Goal: Information Seeking & Learning: Learn about a topic

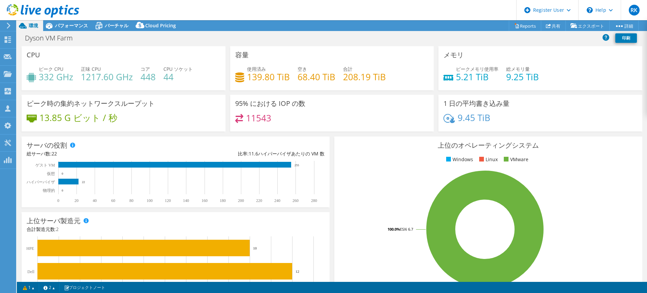
select select "Tokyo"
select select "USD"
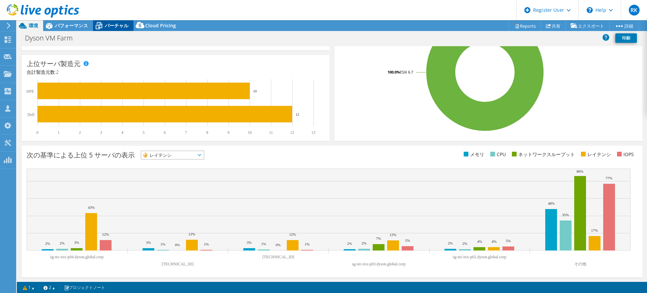
click at [106, 26] on span "バーチャル" at bounding box center [117, 25] width 24 height 6
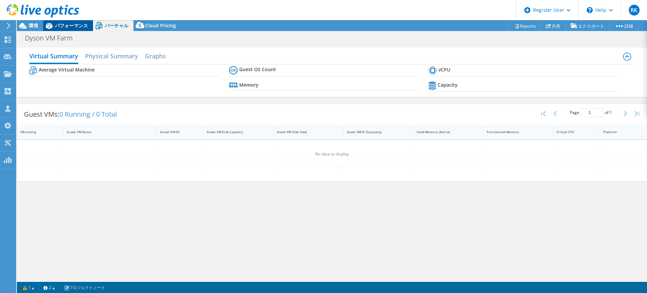
scroll to position [0, 0]
click at [71, 27] on span "パフォーマンス" at bounding box center [71, 25] width 33 height 6
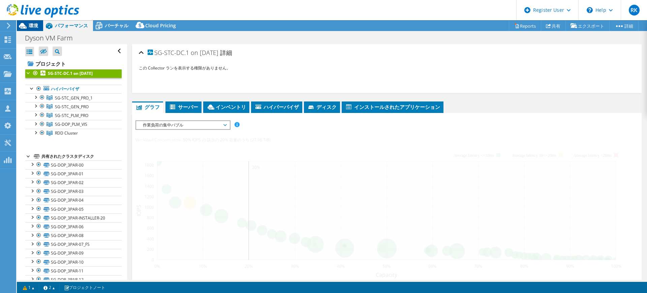
click at [31, 23] on span "環境" at bounding box center [33, 25] width 9 height 6
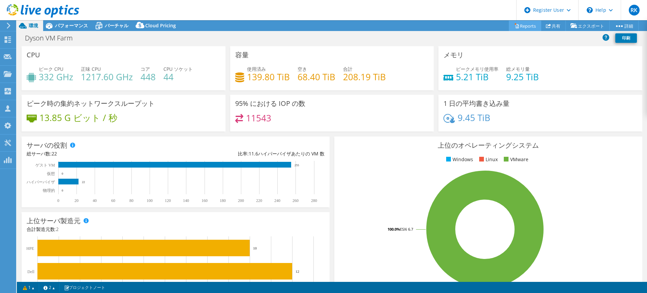
click at [518, 26] on link "Reports" at bounding box center [525, 26] width 32 height 10
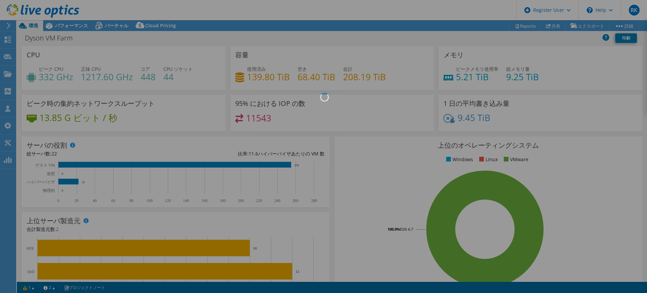
drag, startPoint x: 400, startPoint y: 105, endPoint x: 376, endPoint y: 105, distance: 23.9
click at [400, 105] on div at bounding box center [323, 146] width 647 height 293
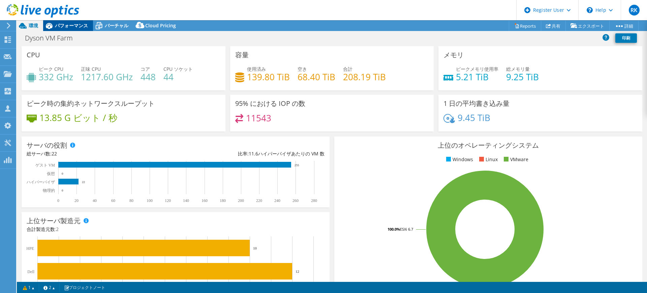
click at [60, 27] on span "パフォーマンス" at bounding box center [71, 25] width 33 height 6
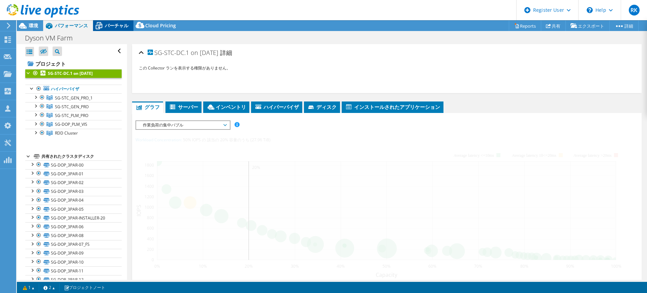
click at [108, 26] on span "バーチャル" at bounding box center [117, 25] width 24 height 6
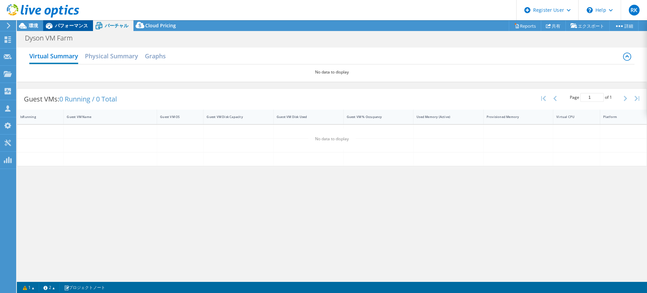
click at [75, 26] on span "パフォーマンス" at bounding box center [71, 25] width 33 height 6
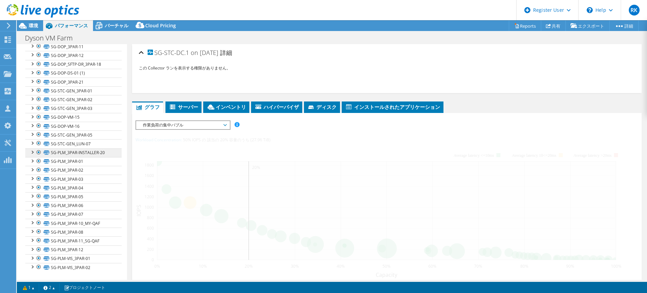
scroll to position [98, 0]
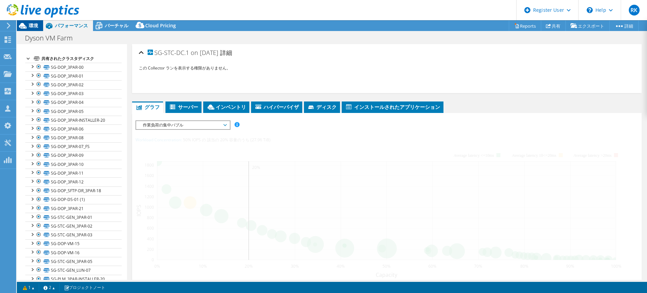
click at [29, 29] on div "環境" at bounding box center [30, 25] width 26 height 11
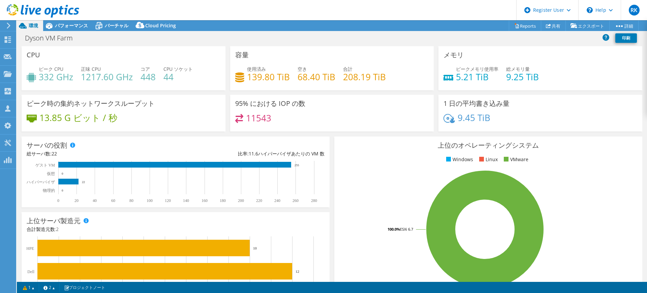
click at [289, 67] on div "使用済み 139.80 TiB 空き 68.40 TiB 合計 208.19 TiB" at bounding box center [332, 76] width 194 height 22
click at [287, 73] on h4 "139.80 TiB" at bounding box center [268, 76] width 43 height 7
click at [284, 80] on h4 "139.80 TiB" at bounding box center [268, 76] width 43 height 7
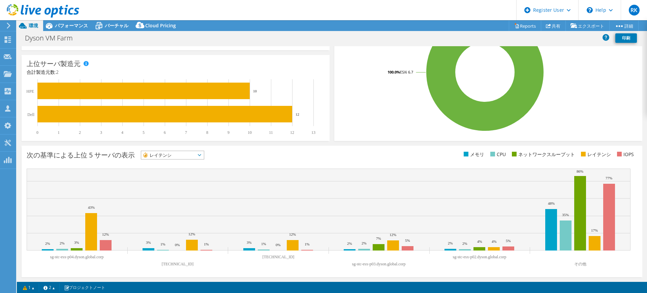
scroll to position [0, 0]
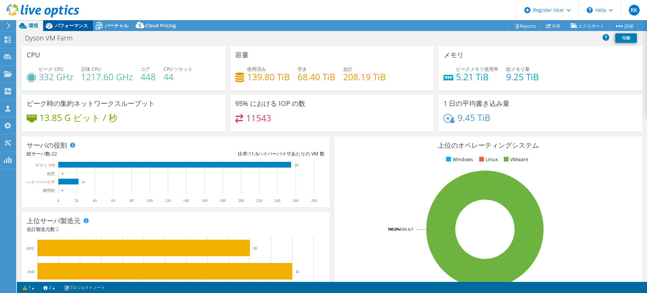
click at [79, 26] on span "パフォーマンス" at bounding box center [71, 25] width 33 height 6
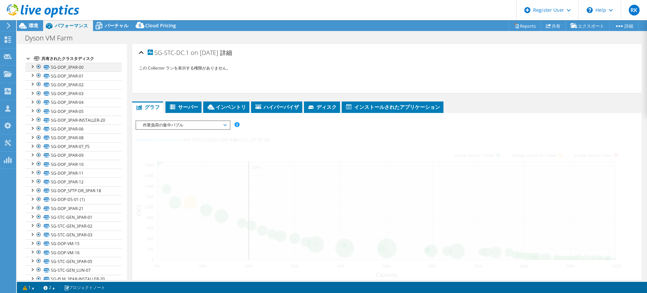
click at [33, 64] on div at bounding box center [32, 66] width 7 height 7
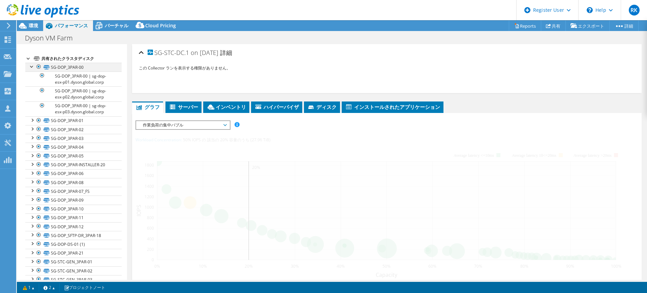
click at [33, 64] on div at bounding box center [32, 66] width 7 height 7
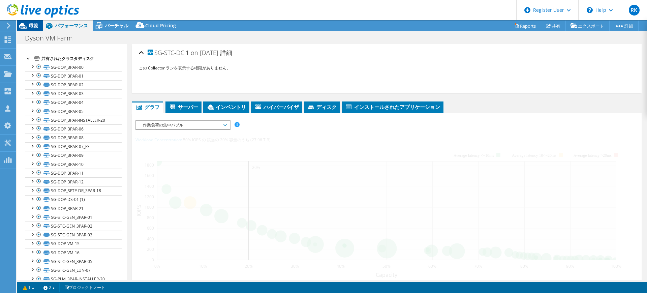
click at [31, 26] on span "環境" at bounding box center [33, 25] width 9 height 6
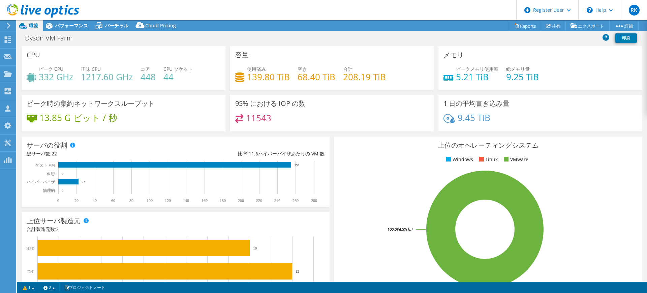
click at [411, 74] on div "使用済み 139.80 TiB 空き 68.40 TiB 合計 208.19 TiB" at bounding box center [332, 76] width 194 height 22
click at [166, 169] on rect at bounding box center [172, 182] width 291 height 42
click at [115, 152] on div "総サーバ数: 22" at bounding box center [101, 153] width 149 height 7
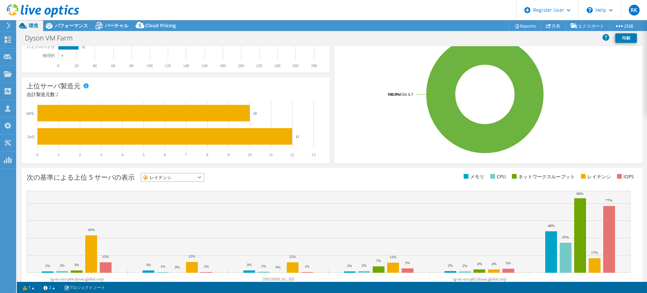
scroll to position [135, 0]
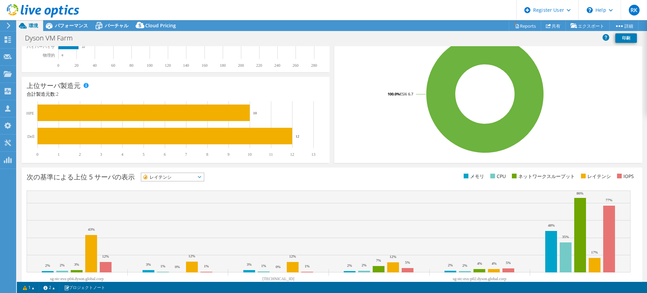
click at [190, 177] on span "レイテンシ" at bounding box center [168, 177] width 54 height 8
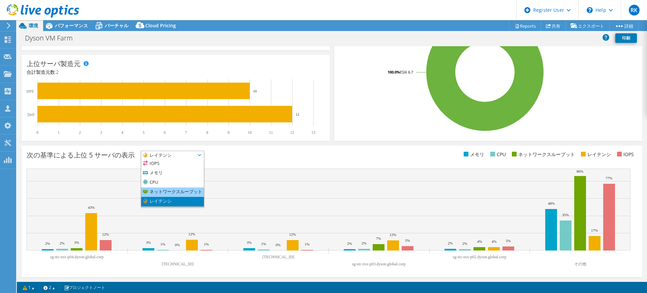
scroll to position [157, 0]
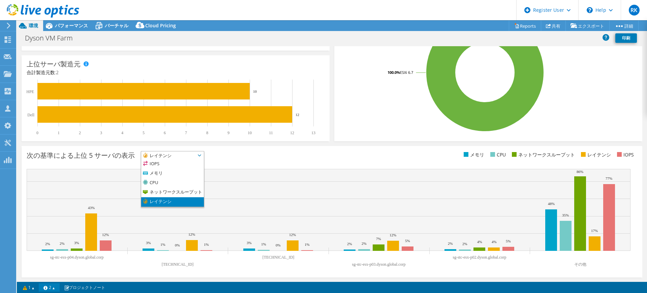
click at [60, 285] on link "2" at bounding box center [49, 287] width 21 height 8
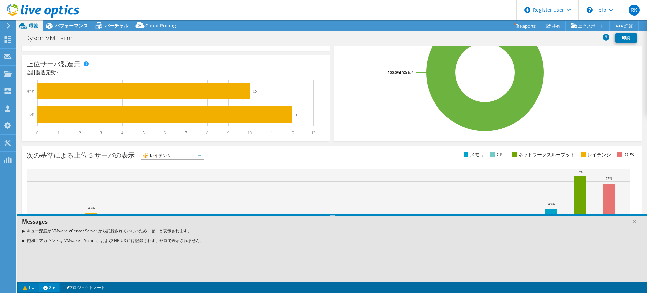
click at [36, 287] on link "1" at bounding box center [28, 287] width 21 height 8
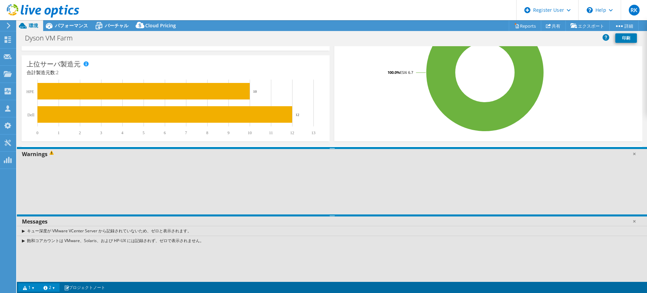
click at [36, 287] on link "1" at bounding box center [28, 287] width 21 height 8
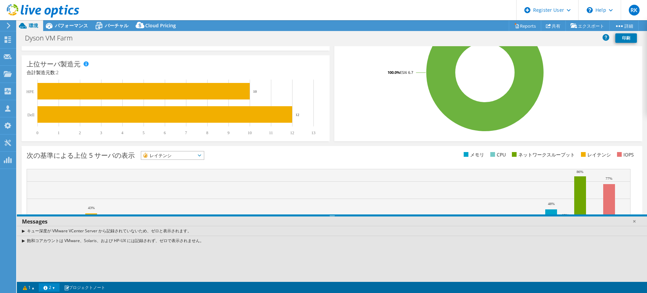
click at [56, 289] on link "2" at bounding box center [49, 287] width 21 height 8
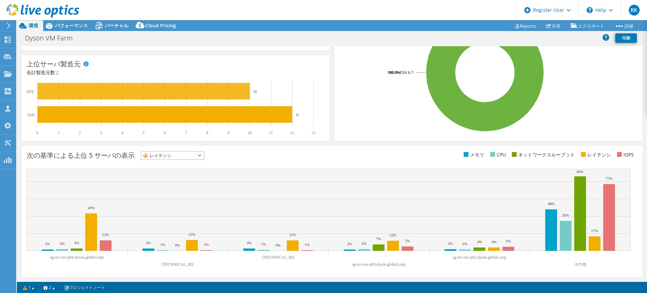
scroll to position [0, 0]
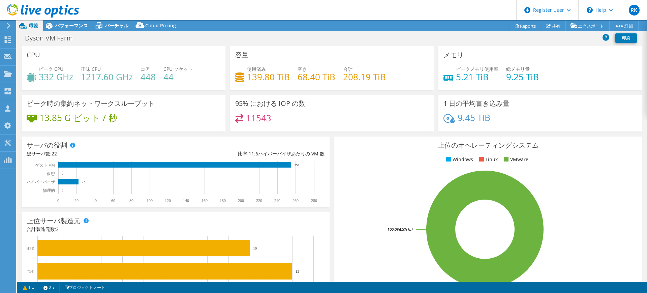
click at [468, 33] on div "Dyson VM Farm 印刷" at bounding box center [332, 38] width 630 height 12
click at [125, 25] on span "バーチャル" at bounding box center [117, 25] width 24 height 6
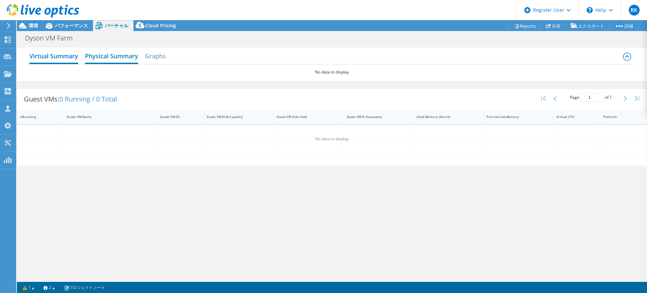
click at [103, 57] on h2 "Physical Summary" at bounding box center [111, 56] width 53 height 15
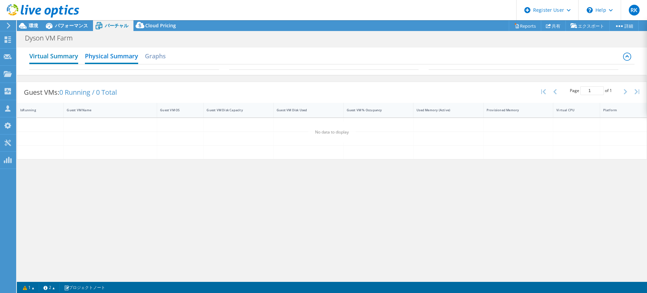
click at [50, 50] on h2 "Virtual Summary" at bounding box center [53, 56] width 49 height 15
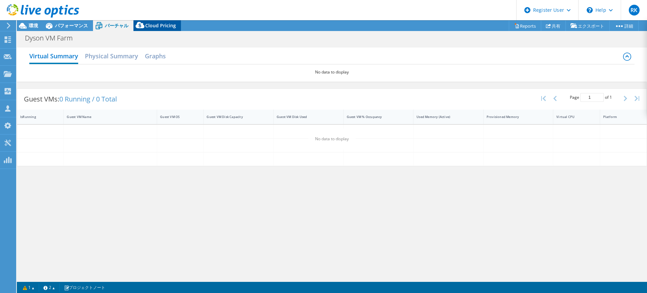
click at [158, 24] on span "Cloud Pricing" at bounding box center [160, 25] width 31 height 6
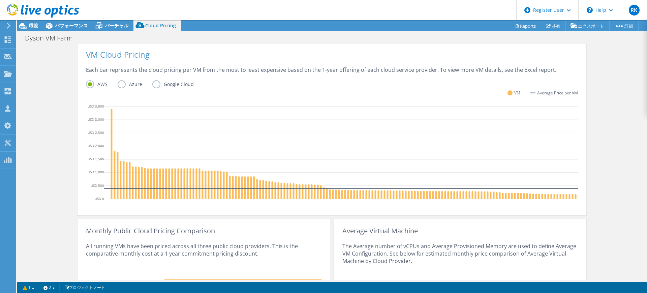
scroll to position [150, 0]
click at [154, 83] on label "Google Cloud" at bounding box center [178, 84] width 52 height 8
click at [0, 0] on input "Google Cloud" at bounding box center [0, 0] width 0 height 0
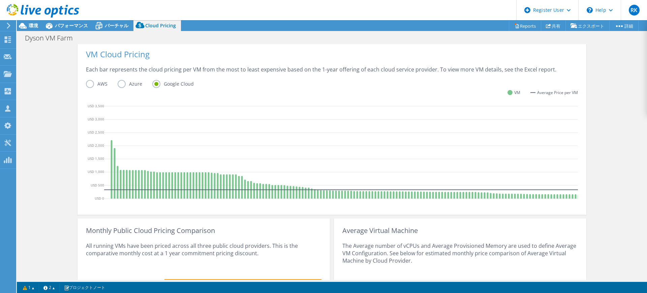
click at [118, 83] on label "Azure" at bounding box center [135, 84] width 35 height 8
click at [0, 0] on input "Azure" at bounding box center [0, 0] width 0 height 0
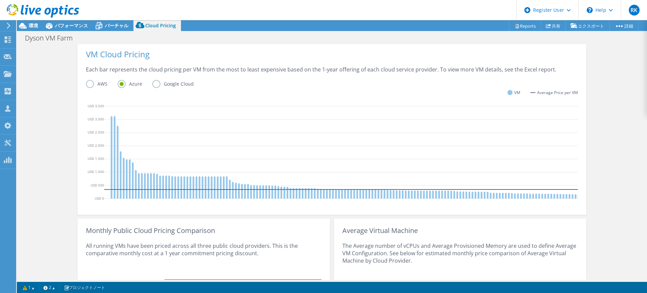
click at [86, 85] on label "AWS" at bounding box center [102, 84] width 32 height 8
click at [0, 0] on input "AWS" at bounding box center [0, 0] width 0 height 0
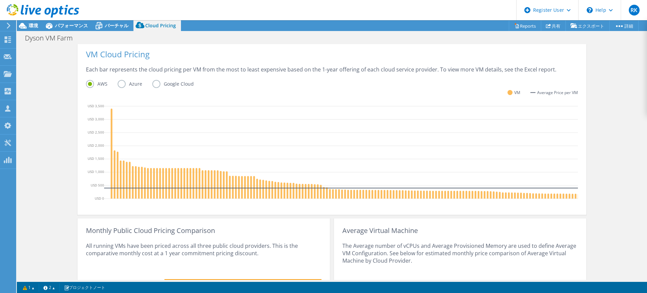
click at [31, 22] on div at bounding box center [39, 11] width 79 height 23
click at [31, 23] on span "環境" at bounding box center [33, 25] width 9 height 6
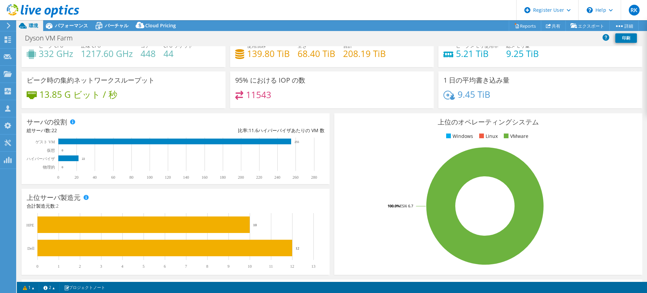
scroll to position [0, 0]
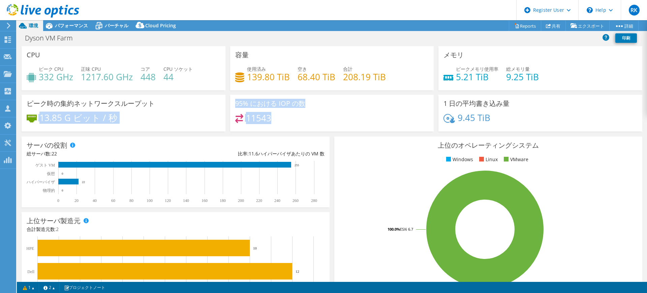
drag, startPoint x: 280, startPoint y: 117, endPoint x: 224, endPoint y: 100, distance: 58.8
click at [224, 100] on div "CPU ピーク CPU 332 GHz 正味 CPU 1217.60 GHz コア 448 CPU ソケット 44 容量 使用済み 139.80 TiB" at bounding box center [332, 91] width 626 height 90
click at [222, 113] on div "ピーク時の集約ネットワークスループット 13.85 G ビット / 秒" at bounding box center [124, 113] width 204 height 37
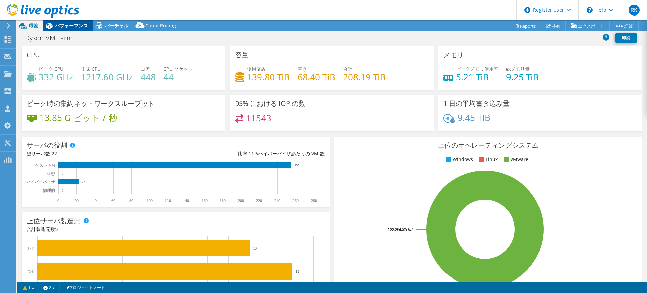
click at [80, 24] on span "パフォーマンス" at bounding box center [71, 25] width 33 height 6
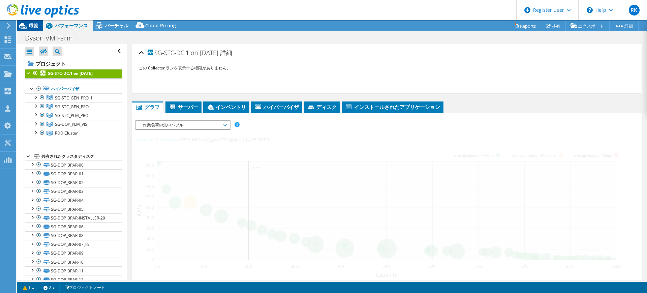
click at [34, 23] on span "環境" at bounding box center [33, 25] width 9 height 6
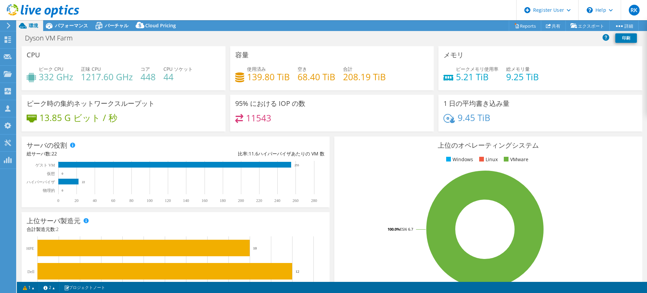
drag, startPoint x: 87, startPoint y: 180, endPoint x: 47, endPoint y: 182, distance: 39.8
click at [47, 182] on icon "0 20 40 60 80 100 120 140 160 180 200 220 240 260 280 物理的 ハイパーバイザ 仮想 ゲスト VM 0 2…" at bounding box center [172, 182] width 291 height 42
drag, startPoint x: 30, startPoint y: 179, endPoint x: 86, endPoint y: 188, distance: 57.4
click at [86, 188] on icon "0 20 40 60 80 100 120 140 160 180 200 220 240 260 280 物理的 ハイパーバイザ 仮想 ゲスト VM 0 2…" at bounding box center [172, 182] width 291 height 42
click at [56, 24] on span "パフォーマンス" at bounding box center [71, 25] width 33 height 6
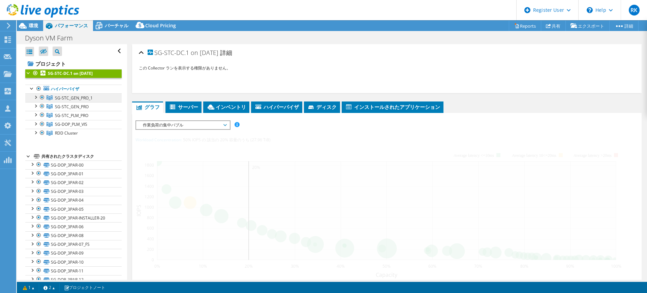
click at [83, 95] on span "SG-STC_GEN_PRO_1" at bounding box center [74, 98] width 38 height 6
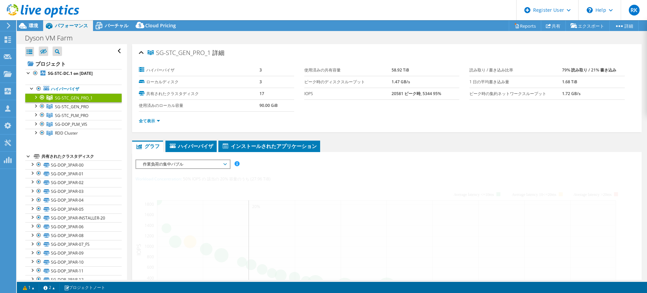
click at [36, 96] on div at bounding box center [35, 96] width 7 height 7
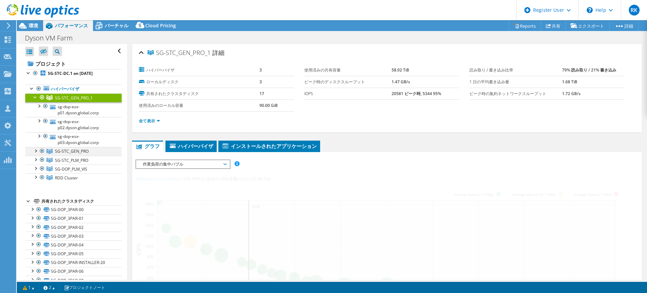
click at [36, 152] on div at bounding box center [35, 150] width 7 height 7
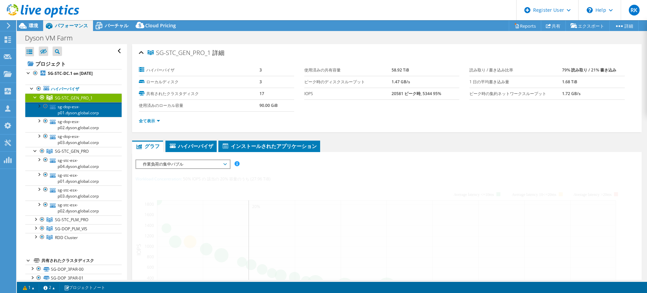
click at [65, 111] on link "sg-dop-esx-p01.dyson.global.corp" at bounding box center [73, 109] width 96 height 15
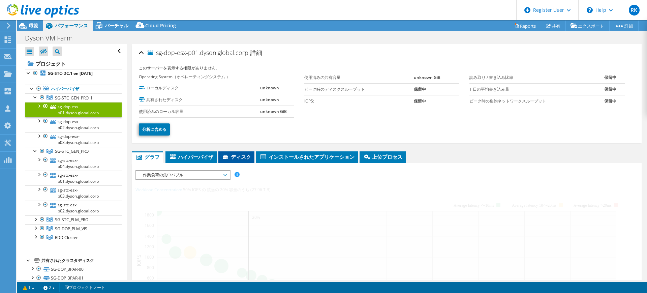
click at [237, 159] on span "ディスク" at bounding box center [236, 156] width 29 height 7
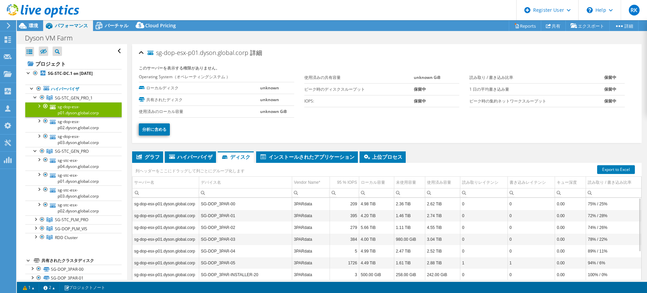
click at [39, 108] on div at bounding box center [38, 105] width 7 height 7
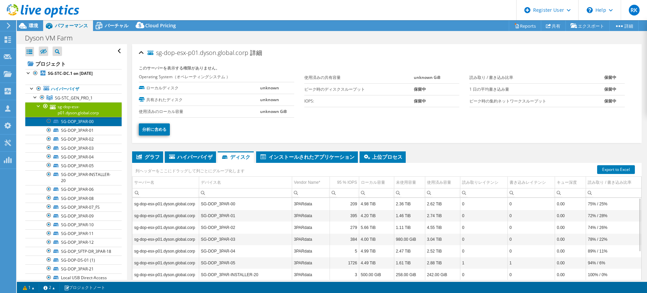
click at [68, 121] on link "SG-DOP_3PAR-00" at bounding box center [73, 121] width 96 height 9
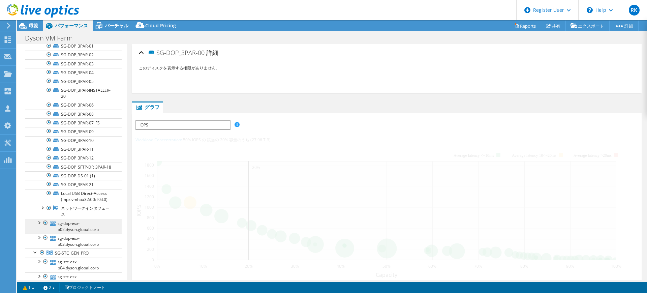
scroll to position [126, 0]
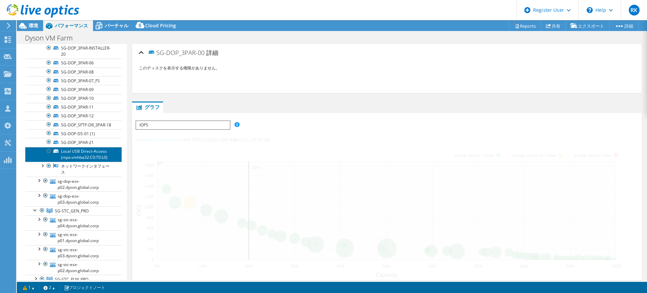
click at [73, 162] on link "Local USB Direct-Access (mpx.vmhba32:C0:T0:L0)" at bounding box center [73, 154] width 96 height 15
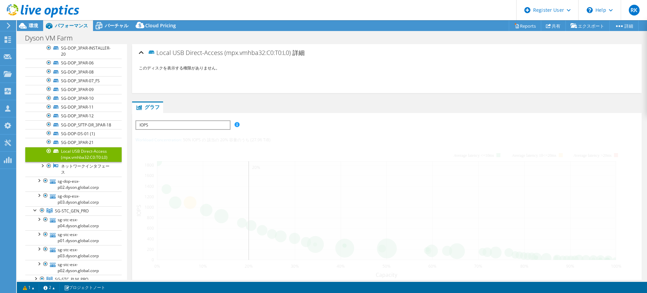
click at [48, 155] on div at bounding box center [49, 151] width 7 height 8
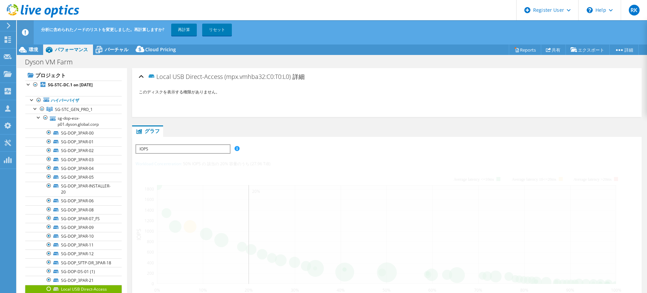
scroll to position [0, 0]
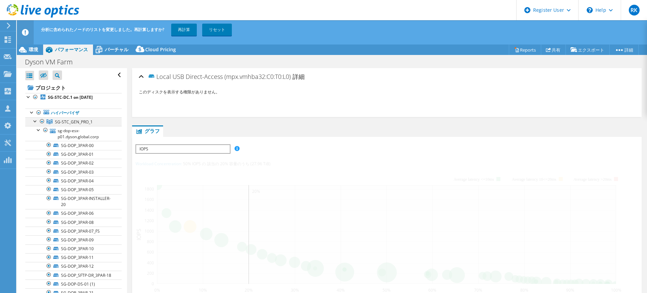
click at [34, 120] on div at bounding box center [35, 120] width 7 height 7
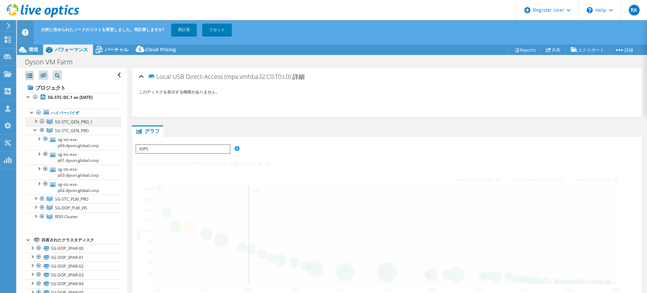
click at [34, 120] on div at bounding box center [35, 120] width 7 height 7
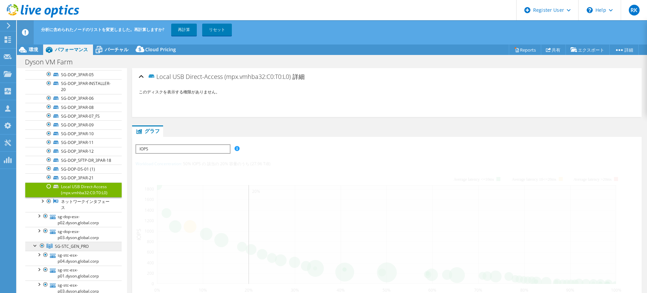
scroll to position [126, 0]
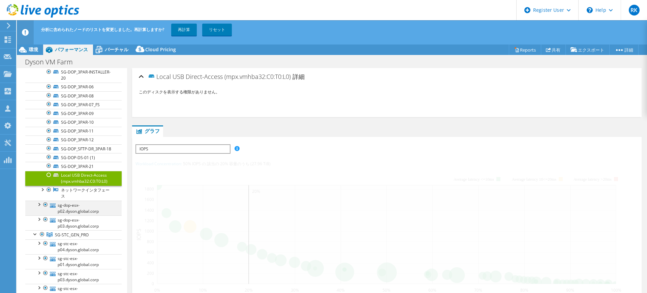
click at [38, 207] on div at bounding box center [38, 204] width 7 height 7
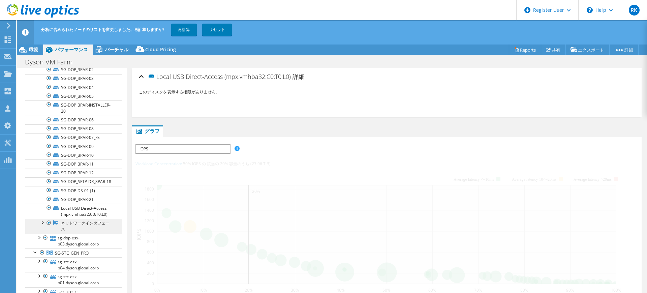
scroll to position [295, 0]
click at [46, 211] on div at bounding box center [49, 207] width 7 height 8
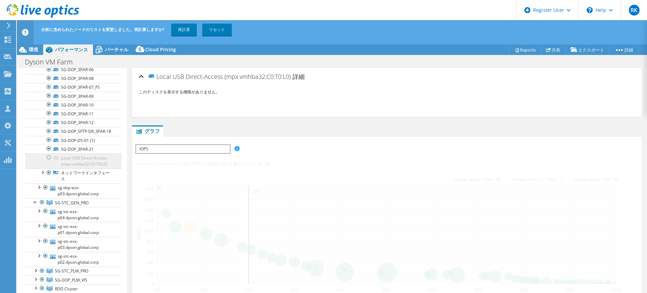
scroll to position [379, 0]
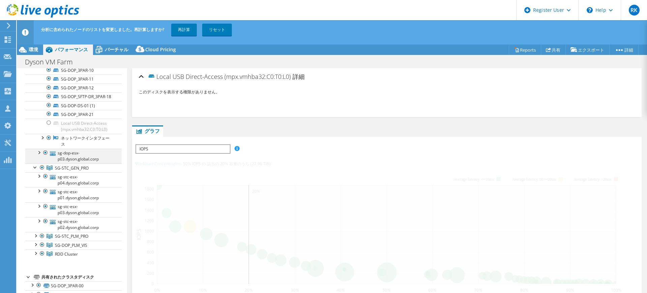
click at [39, 155] on div at bounding box center [38, 152] width 7 height 7
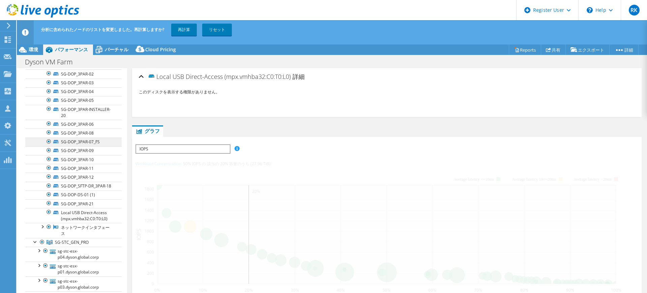
scroll to position [590, 0]
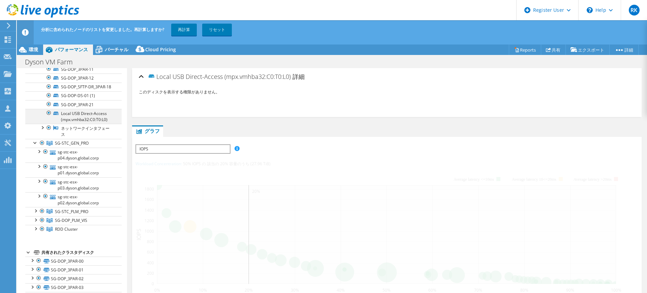
click at [47, 117] on div at bounding box center [49, 113] width 7 height 8
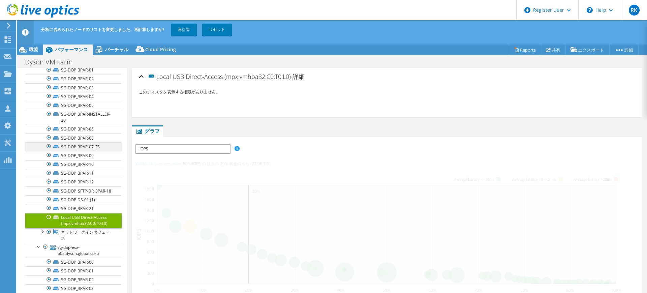
scroll to position [0, 0]
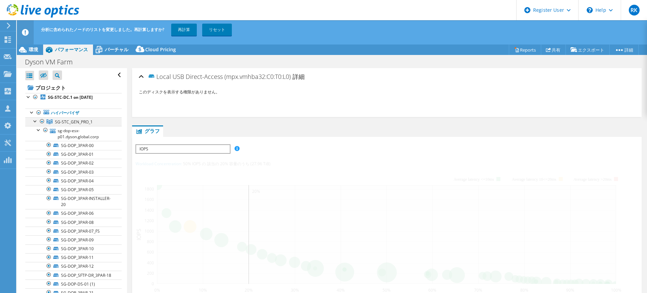
click at [33, 120] on div at bounding box center [35, 120] width 7 height 7
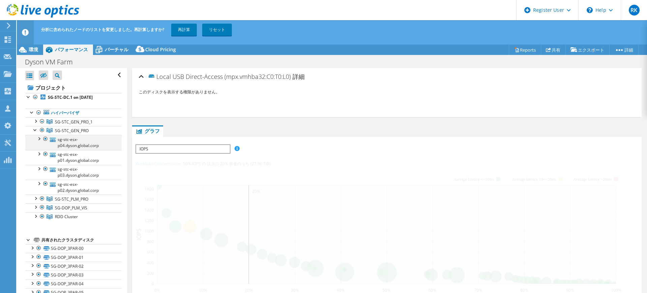
click at [40, 140] on div at bounding box center [38, 138] width 7 height 7
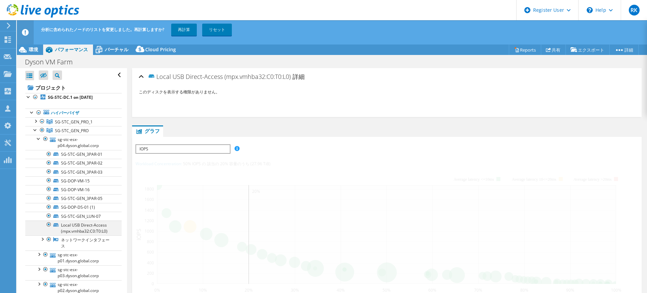
click at [47, 223] on div at bounding box center [49, 224] width 7 height 8
click at [39, 255] on div at bounding box center [38, 253] width 7 height 7
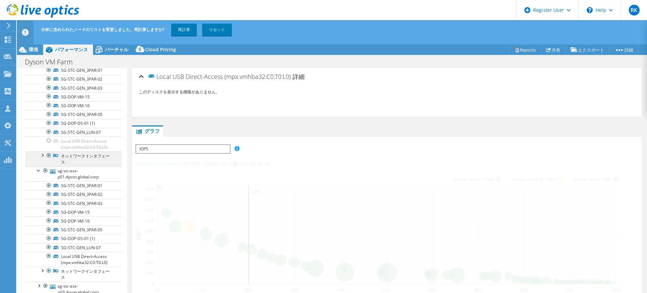
scroll to position [126, 0]
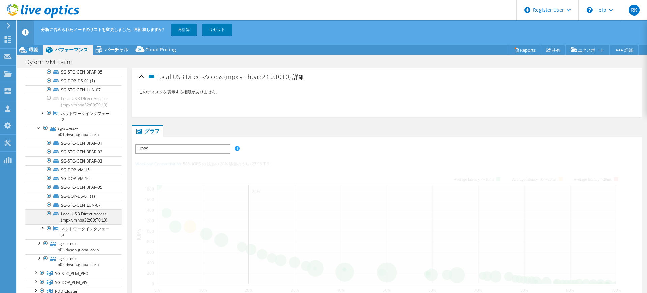
click at [48, 213] on div at bounding box center [49, 213] width 7 height 8
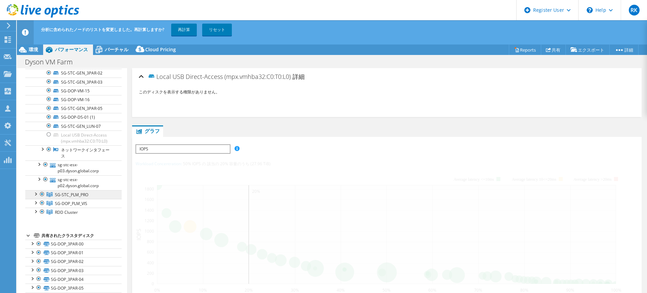
scroll to position [211, 0]
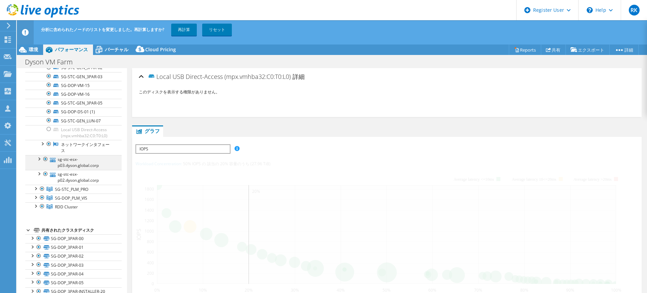
click at [41, 157] on div at bounding box center [38, 158] width 7 height 7
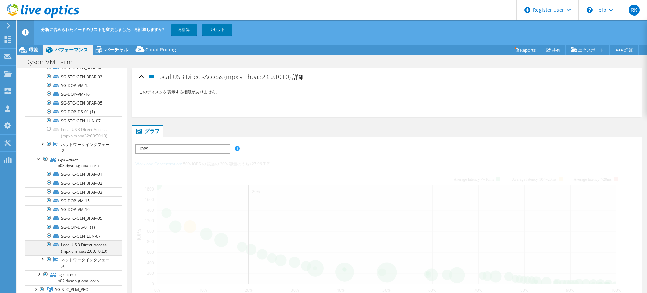
click at [48, 242] on div at bounding box center [49, 244] width 7 height 8
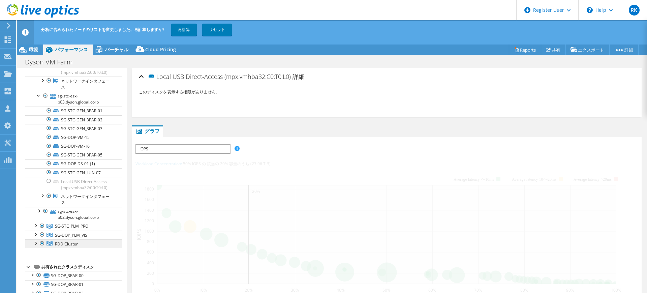
scroll to position [295, 0]
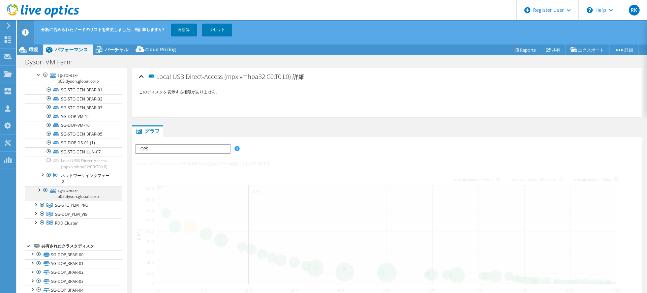
click at [41, 191] on div at bounding box center [38, 189] width 7 height 7
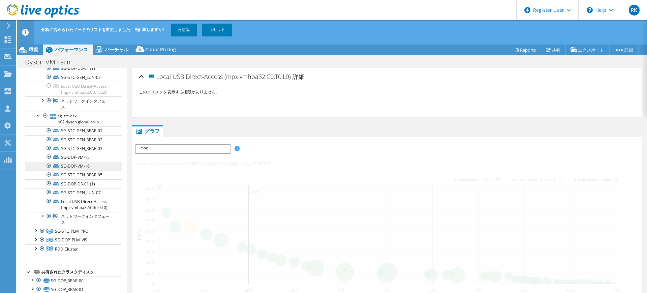
scroll to position [379, 0]
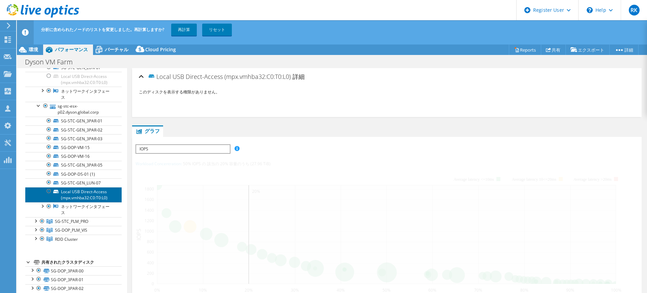
click at [82, 193] on link "Local USB Direct-Access (mpx.vmhba32:C0:T0:L0)" at bounding box center [73, 194] width 96 height 15
click at [47, 189] on div at bounding box center [49, 191] width 7 height 8
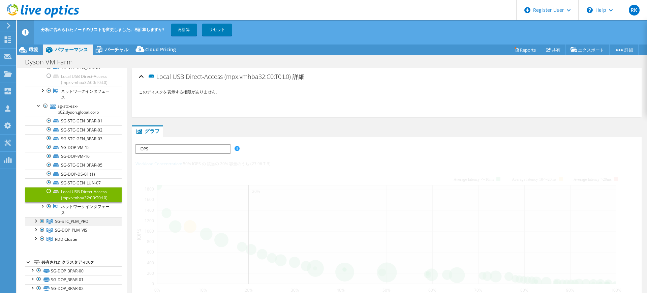
click at [37, 220] on div at bounding box center [35, 220] width 7 height 7
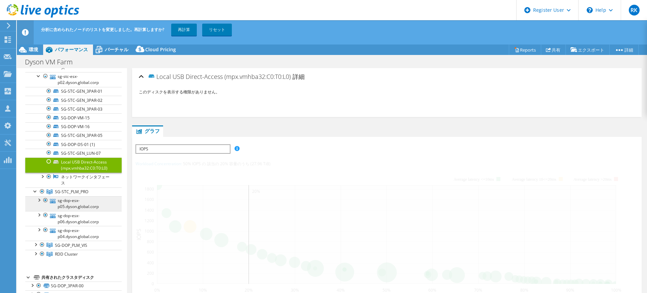
scroll to position [421, 0]
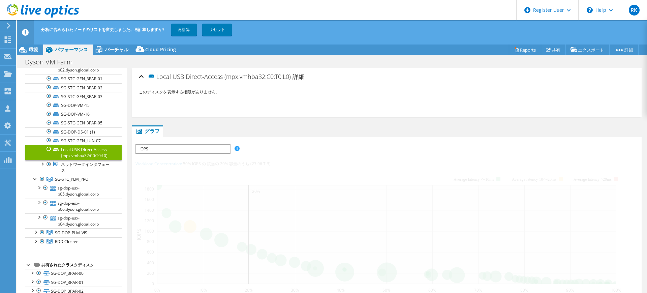
click at [48, 149] on div at bounding box center [49, 149] width 7 height 8
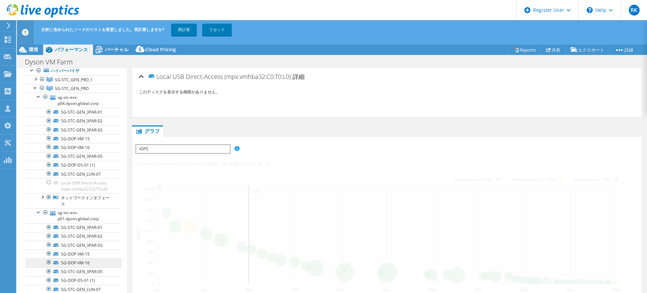
scroll to position [0, 0]
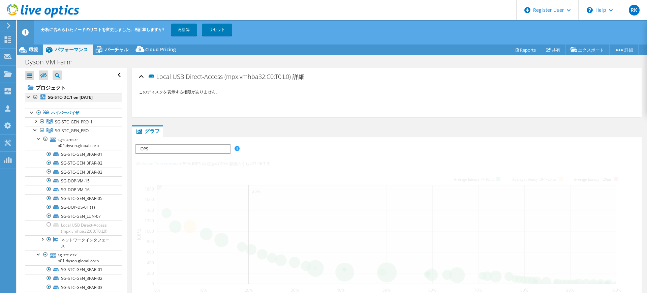
click at [28, 96] on div at bounding box center [28, 96] width 7 height 7
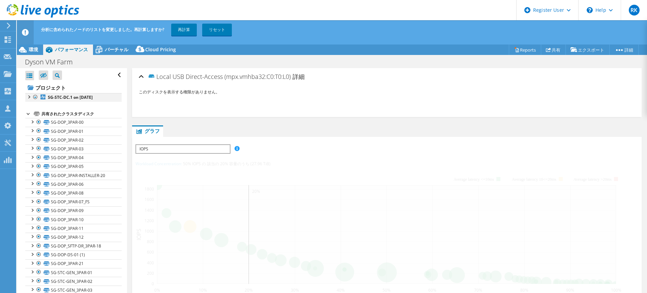
click at [37, 97] on div at bounding box center [35, 97] width 7 height 8
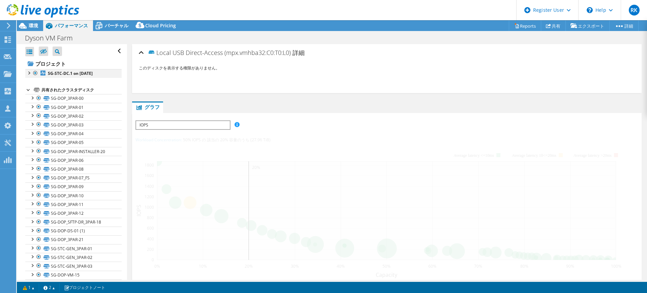
click at [37, 72] on div at bounding box center [35, 73] width 7 height 8
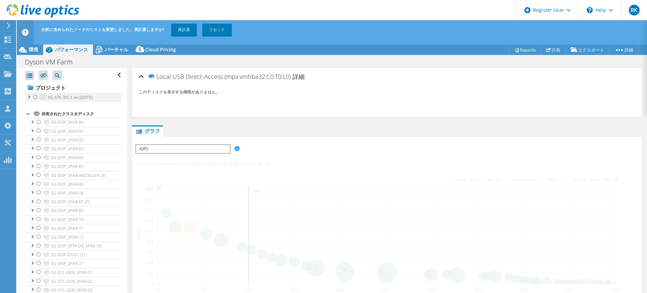
click at [28, 97] on div at bounding box center [28, 96] width 7 height 7
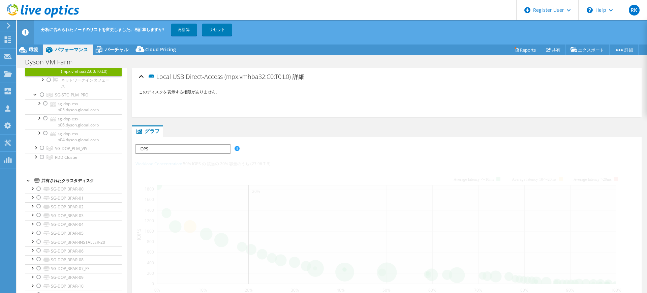
scroll to position [548, 0]
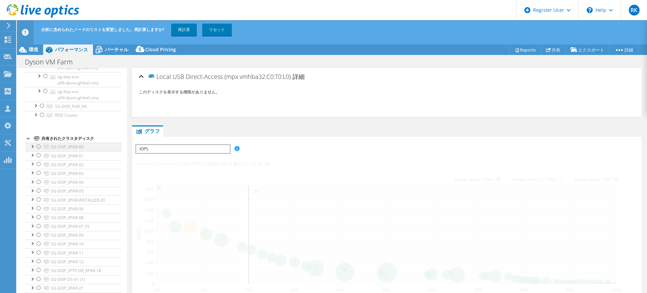
click at [38, 147] on div at bounding box center [38, 147] width 7 height 8
click at [37, 156] on div at bounding box center [38, 155] width 7 height 8
click at [33, 147] on div at bounding box center [32, 146] width 7 height 7
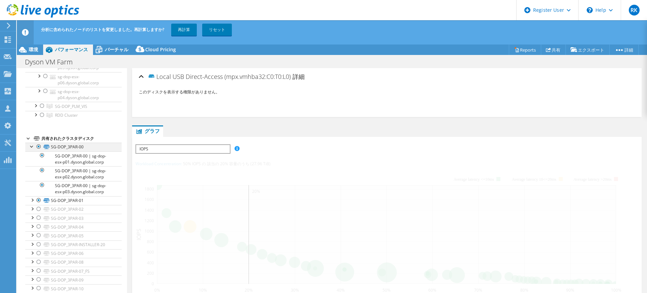
click at [33, 147] on div at bounding box center [32, 146] width 7 height 7
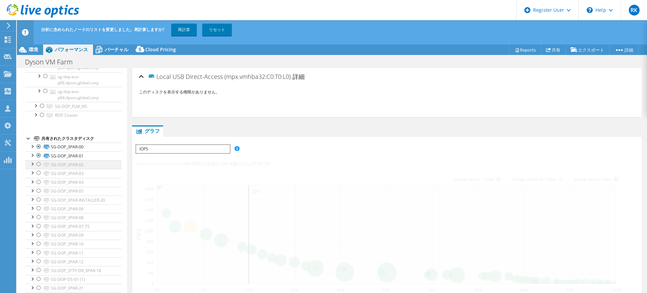
click at [37, 164] on div at bounding box center [38, 164] width 7 height 8
click at [39, 175] on div at bounding box center [38, 173] width 7 height 8
click at [38, 181] on div at bounding box center [38, 182] width 7 height 8
click at [39, 192] on div at bounding box center [38, 191] width 7 height 8
click at [39, 200] on div at bounding box center [38, 200] width 7 height 8
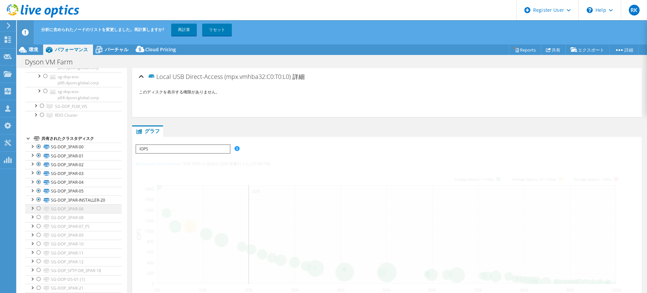
click at [39, 206] on div at bounding box center [38, 208] width 7 height 8
click at [38, 217] on div at bounding box center [38, 217] width 7 height 8
click at [38, 226] on div at bounding box center [38, 226] width 7 height 8
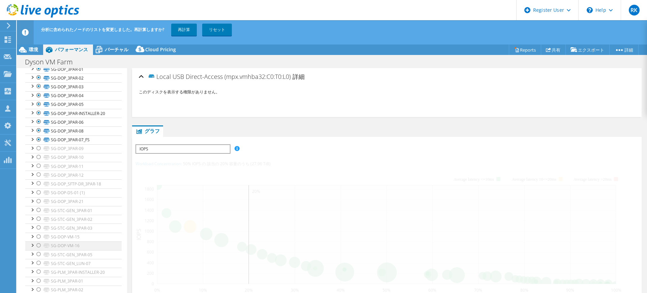
scroll to position [674, 0]
click at [39, 109] on div at bounding box center [38, 109] width 7 height 8
click at [39, 117] on div at bounding box center [38, 117] width 7 height 8
click at [38, 124] on div at bounding box center [38, 126] width 7 height 8
click at [40, 135] on div at bounding box center [38, 135] width 7 height 8
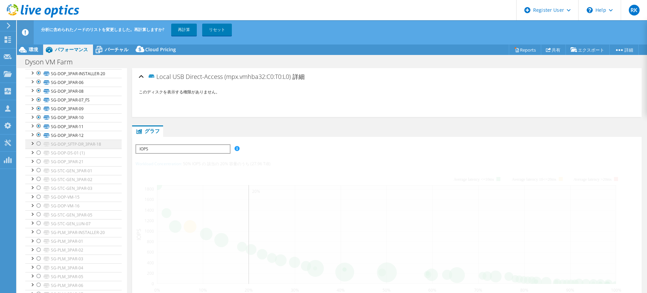
click at [39, 146] on div at bounding box center [38, 144] width 7 height 8
click at [37, 154] on div at bounding box center [38, 153] width 7 height 8
click at [37, 159] on div at bounding box center [38, 161] width 7 height 8
click at [39, 170] on div at bounding box center [38, 170] width 7 height 8
click at [38, 178] on div at bounding box center [38, 179] width 7 height 8
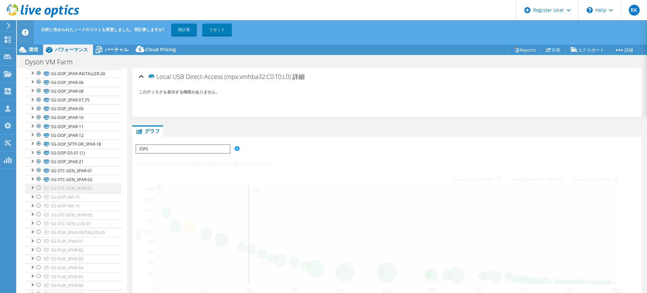
click at [38, 185] on div at bounding box center [38, 188] width 7 height 8
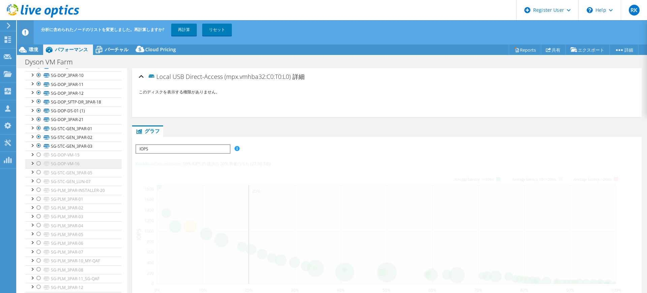
scroll to position [730, 0]
click at [37, 138] on div at bounding box center [38, 141] width 7 height 8
click at [39, 150] on div at bounding box center [38, 150] width 7 height 8
click at [39, 159] on div at bounding box center [38, 158] width 7 height 8
click at [40, 166] on div at bounding box center [38, 167] width 7 height 8
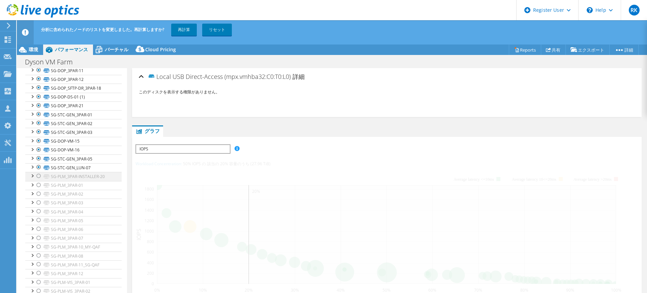
click at [40, 174] on div at bounding box center [38, 176] width 7 height 8
click at [39, 183] on div at bounding box center [38, 185] width 7 height 8
click at [39, 194] on div at bounding box center [38, 194] width 7 height 8
click at [38, 203] on div at bounding box center [38, 203] width 7 height 8
click at [38, 213] on div at bounding box center [38, 211] width 7 height 8
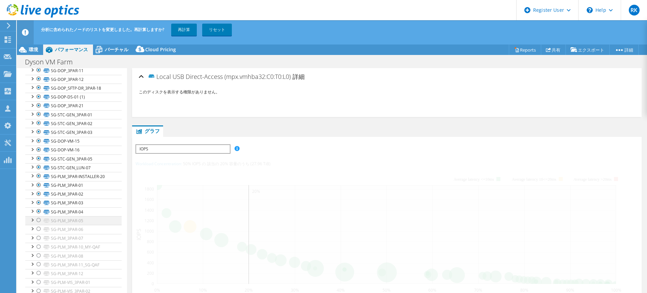
click at [38, 218] on div at bounding box center [38, 220] width 7 height 8
click at [39, 228] on div at bounding box center [38, 229] width 7 height 8
click at [38, 237] on div at bounding box center [38, 238] width 7 height 8
click at [38, 246] on div at bounding box center [38, 247] width 7 height 8
click at [38, 253] on div at bounding box center [38, 255] width 7 height 8
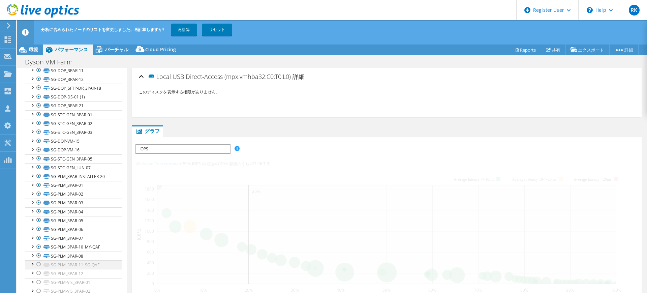
click at [39, 265] on div at bounding box center [38, 264] width 7 height 8
click at [38, 272] on div at bounding box center [38, 273] width 7 height 8
click at [38, 282] on div at bounding box center [38, 282] width 7 height 8
click at [38, 288] on div at bounding box center [38, 291] width 7 height 8
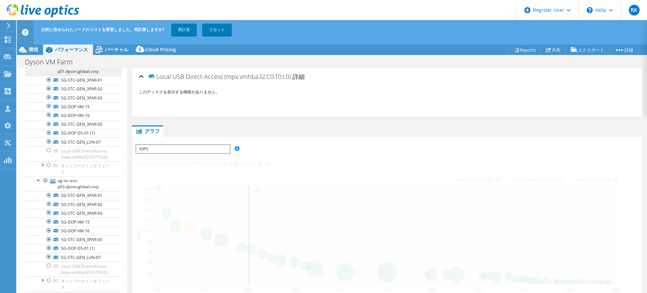
scroll to position [182, 0]
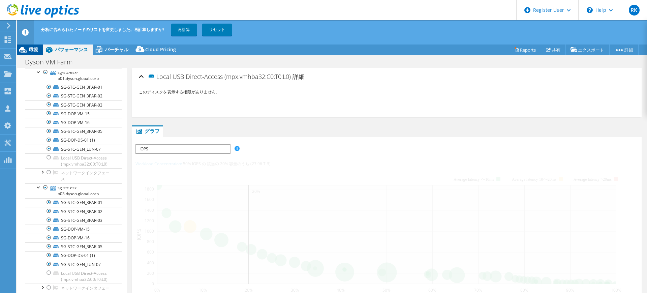
click at [28, 49] on icon at bounding box center [23, 50] width 12 height 12
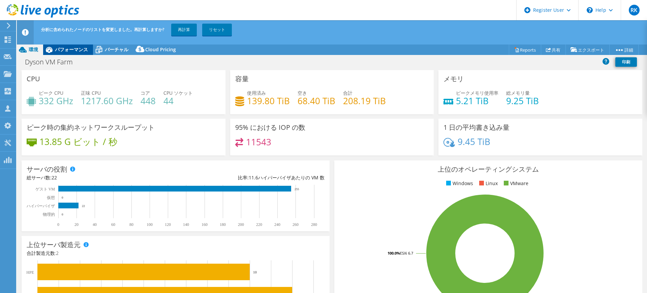
click at [76, 48] on span "パフォーマンス" at bounding box center [71, 49] width 33 height 6
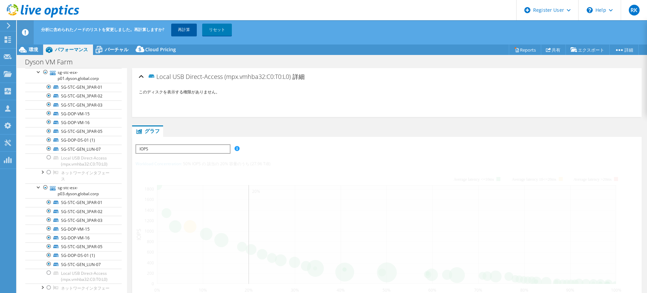
click at [187, 31] on link "再計算" at bounding box center [184, 30] width 26 height 12
click at [32, 51] on span "環境" at bounding box center [33, 49] width 9 height 6
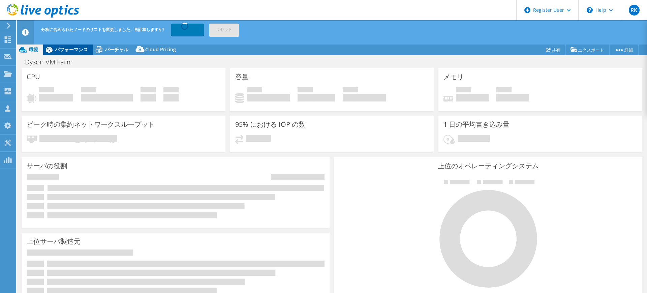
click at [66, 47] on span "パフォーマンス" at bounding box center [71, 49] width 33 height 6
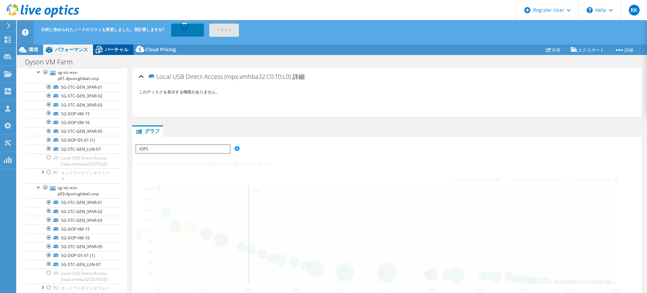
click at [110, 48] on span "バーチャル" at bounding box center [117, 49] width 24 height 6
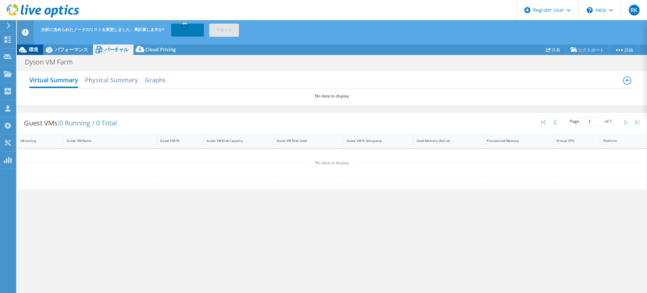
click at [30, 49] on span "環境" at bounding box center [33, 49] width 9 height 6
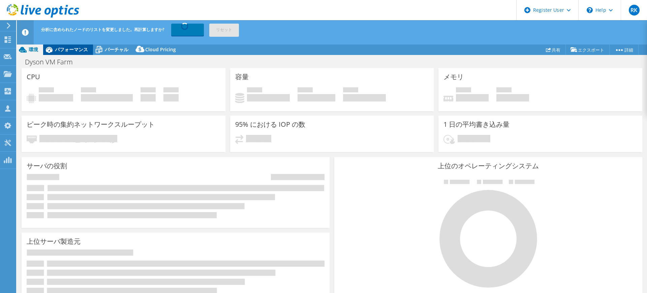
click at [71, 46] on span "パフォーマンス" at bounding box center [71, 49] width 33 height 6
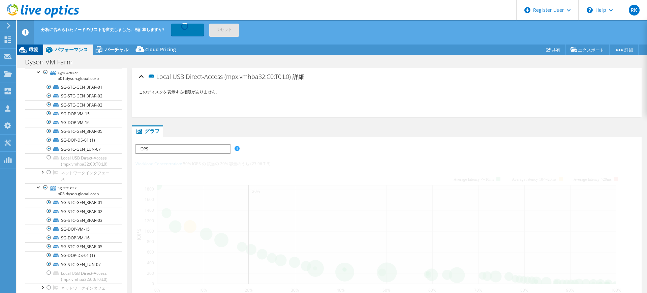
click at [34, 49] on span "環境" at bounding box center [33, 49] width 9 height 6
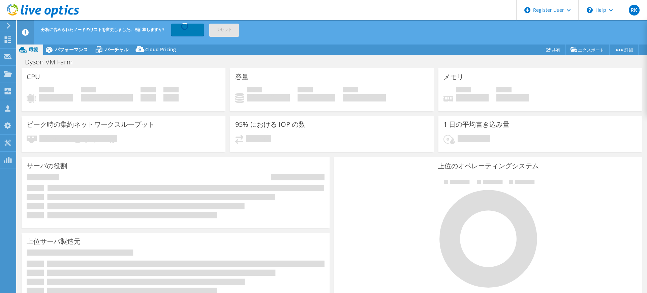
click at [334, 29] on div "分析に含められたノードのリストを変更しました。再計算しますか? 再計算中... リセット" at bounding box center [344, 29] width 610 height 19
click at [384, 218] on div at bounding box center [488, 233] width 298 height 114
drag, startPoint x: 337, startPoint y: 210, endPoint x: 72, endPoint y: 129, distance: 276.8
click at [339, 210] on div at bounding box center [488, 233] width 298 height 114
click at [408, 57] on div "Dyson VM Farm 印刷" at bounding box center [332, 62] width 630 height 12
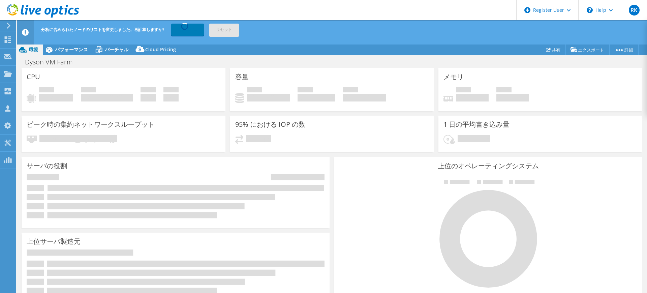
click at [291, 47] on div "プロジェクト処置 プロジェクト処置 Reports 共有 エクスポート vSAN ReadyNode Sizer" at bounding box center [332, 49] width 630 height 11
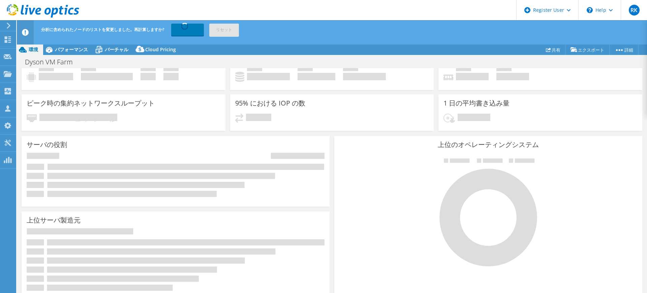
scroll to position [0, 0]
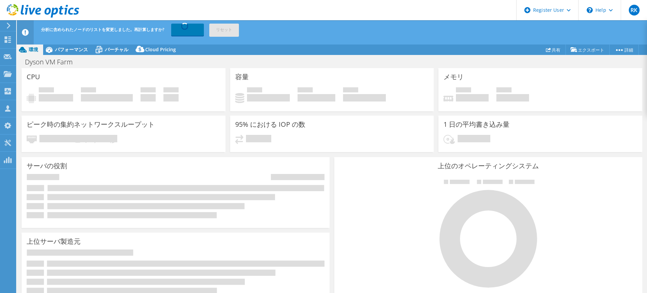
click at [356, 51] on div "プロジェクト処置 プロジェクト処置 Reports 共有 エクスポート vSAN ReadyNode Sizer" at bounding box center [332, 49] width 630 height 11
click at [410, 110] on div "容量 使用済み 139.80 TiB 空き 68.40 TiB 合計 208.19 TiB" at bounding box center [332, 89] width 204 height 43
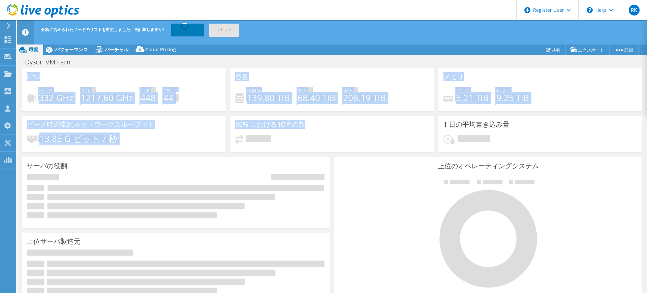
drag, startPoint x: 264, startPoint y: 77, endPoint x: 400, endPoint y: 120, distance: 143.5
click at [400, 120] on div "プロジェクト処置 プロジェクト処置 Reports 共有 エクスポート vSAN ReadyNode Sizer" at bounding box center [332, 180] width 630 height 273
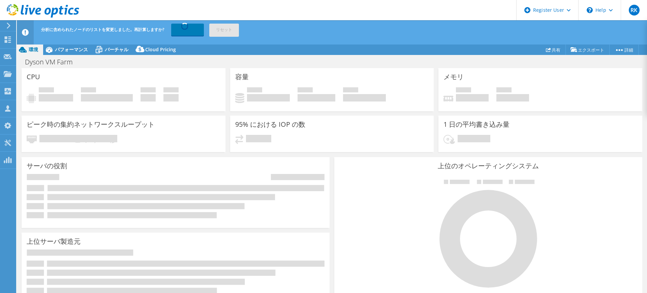
click at [379, 62] on div "Dyson VM Farm 印刷" at bounding box center [332, 62] width 630 height 12
click at [303, 99] on h4 "68.40 TiB" at bounding box center [317, 97] width 38 height 7
click at [184, 30] on link "再計算中..." at bounding box center [187, 30] width 33 height 12
click at [322, 78] on div "容量 使用済み 139.80 TiB 空き 68.40 TiB 合計 208.19 TiB" at bounding box center [332, 89] width 204 height 43
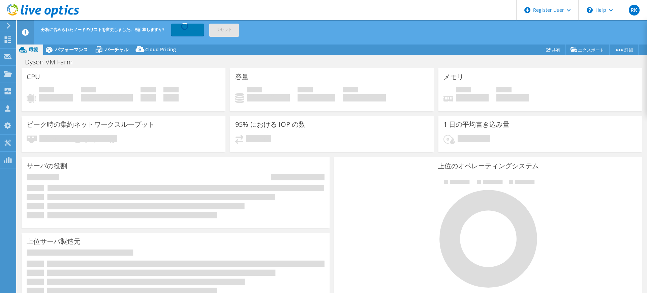
click at [352, 26] on div "分析に含められたノードのリストを変更しました。再計算しますか? 再計算中... リセット" at bounding box center [344, 29] width 610 height 19
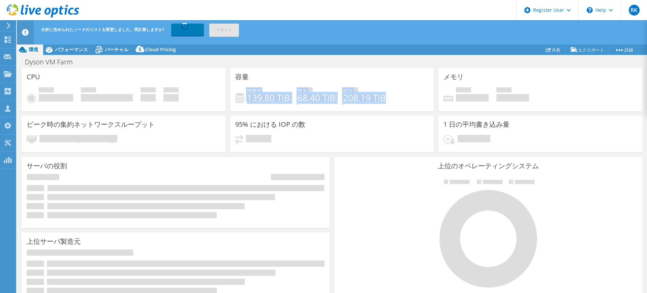
drag, startPoint x: 397, startPoint y: 97, endPoint x: 244, endPoint y: 92, distance: 152.8
click at [244, 92] on div "使用済み 139.80 TiB 空き 68.40 TiB 合計 208.19 TiB" at bounding box center [332, 97] width 194 height 21
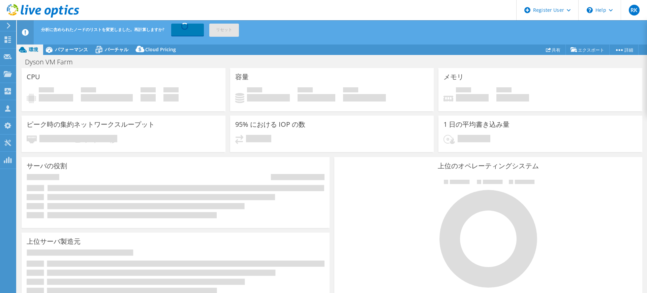
click at [312, 29] on div "分析に含められたノードのリストを変更しました。再計算しますか? 再計算中... リセット" at bounding box center [344, 29] width 610 height 19
drag, startPoint x: 289, startPoint y: 103, endPoint x: 232, endPoint y: 96, distance: 58.0
click at [232, 96] on div "容量 使用済み 139.80 TiB 空き 68.40 TiB 合計 208.19 TiB" at bounding box center [332, 89] width 204 height 43
click at [255, 65] on div "Dyson VM Farm 印刷" at bounding box center [332, 62] width 630 height 12
click at [415, 72] on div "容量 使用済み 139.80 TiB 空き 68.40 TiB 合計 208.19 TiB" at bounding box center [332, 89] width 204 height 43
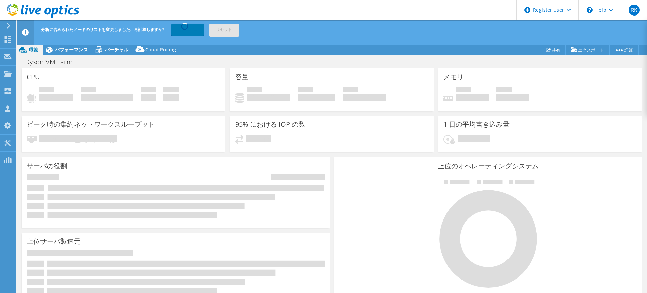
click at [284, 66] on div "Dyson VM Farm 印刷" at bounding box center [332, 62] width 630 height 12
click at [297, 60] on div "Dyson VM Farm 印刷" at bounding box center [332, 62] width 630 height 12
click at [44, 46] on icon at bounding box center [49, 50] width 12 height 12
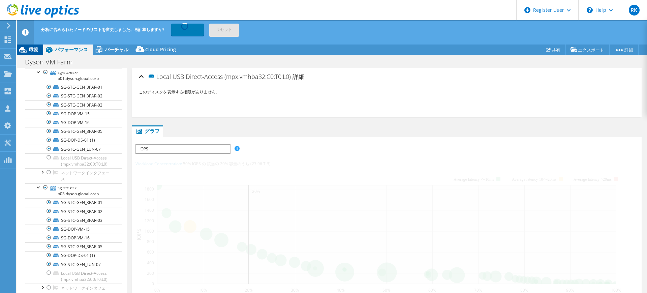
click at [34, 48] on span "環境" at bounding box center [33, 49] width 9 height 6
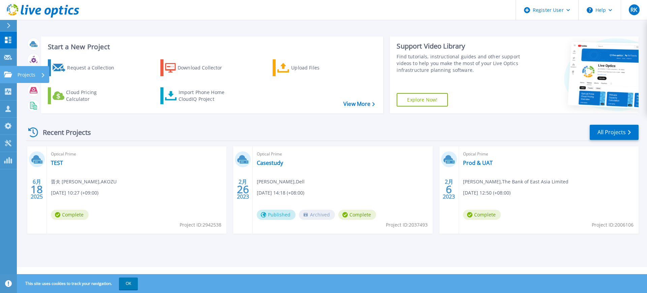
click at [7, 73] on icon at bounding box center [8, 74] width 8 height 6
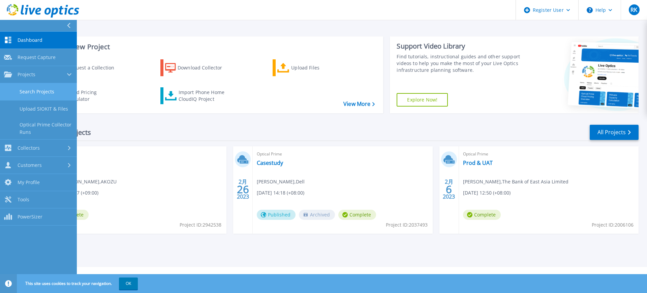
click at [47, 91] on link "Search Projects" at bounding box center [38, 91] width 77 height 17
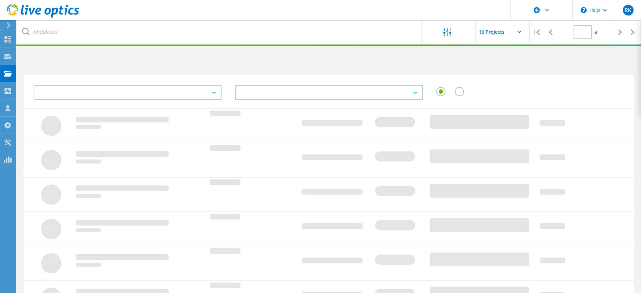
type input "1"
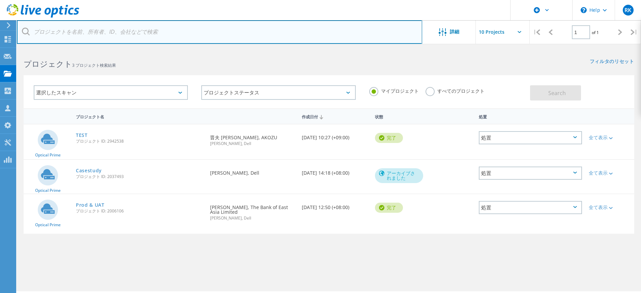
click at [82, 29] on input "text" at bounding box center [219, 32] width 405 height 24
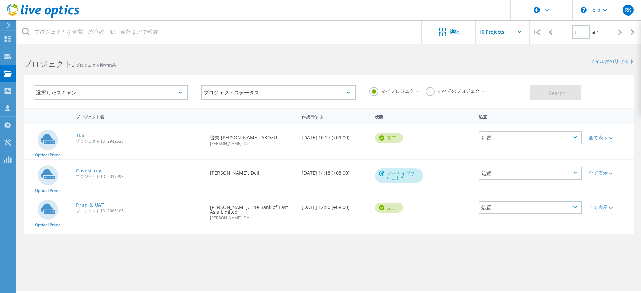
click at [431, 92] on label "すべてのプロジェクト" at bounding box center [454, 90] width 59 height 6
click at [0, 0] on input "すべてのプロジェクト" at bounding box center [0, 0] width 0 height 0
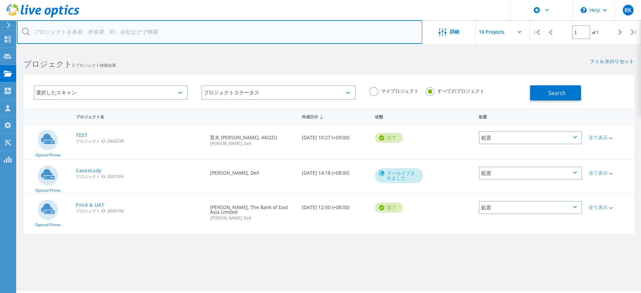
click at [310, 26] on input "text" at bounding box center [219, 32] width 405 height 24
paste input "1451395"
type input "1451395"
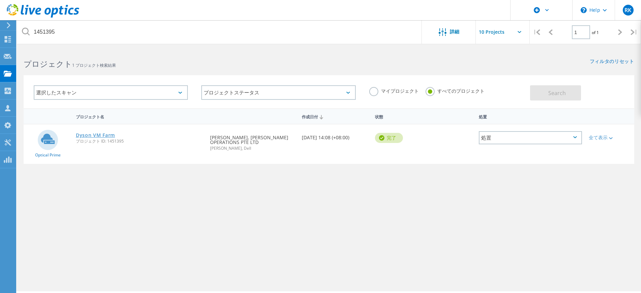
click at [84, 136] on link "Dyson VM Farm" at bounding box center [95, 135] width 39 height 5
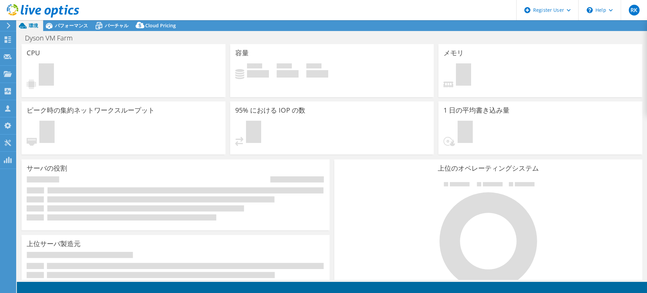
select select "[GEOGRAPHIC_DATA]"
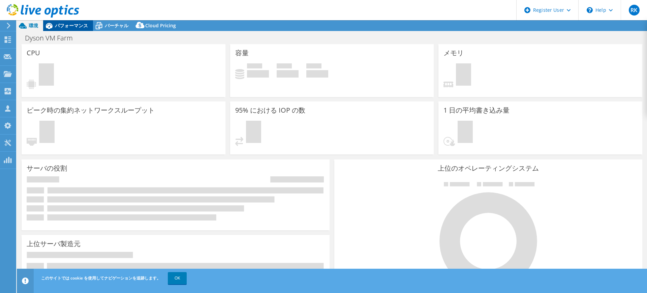
select select "[GEOGRAPHIC_DATA]"
select select "USD"
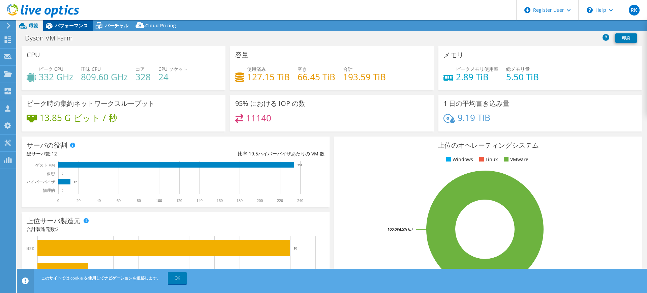
click at [61, 27] on span "パフォーマンス" at bounding box center [71, 25] width 33 height 6
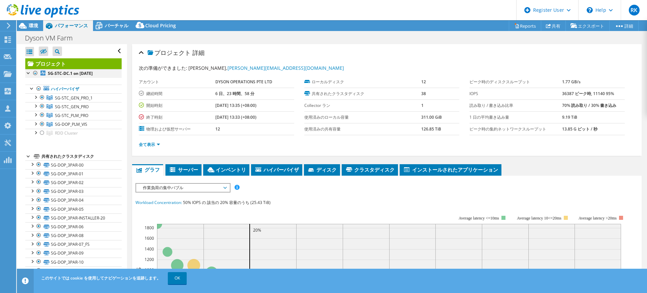
click at [38, 72] on div at bounding box center [35, 73] width 7 height 8
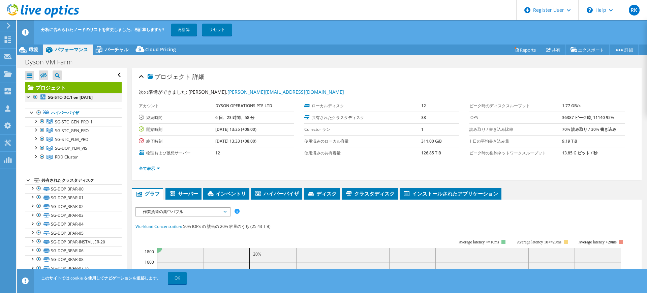
click at [36, 96] on div at bounding box center [35, 97] width 7 height 8
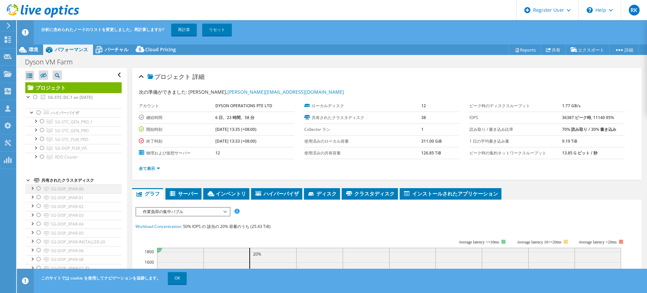
click at [38, 188] on div at bounding box center [38, 188] width 7 height 8
click at [41, 201] on div at bounding box center [38, 197] width 7 height 8
click at [40, 207] on div at bounding box center [38, 206] width 7 height 8
drag, startPoint x: 39, startPoint y: 215, endPoint x: 39, endPoint y: 224, distance: 9.1
click at [39, 216] on div at bounding box center [38, 215] width 7 height 8
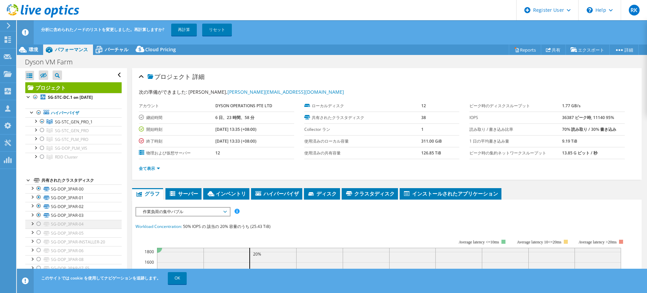
click at [39, 227] on div at bounding box center [38, 224] width 7 height 8
click at [39, 233] on div at bounding box center [38, 233] width 7 height 8
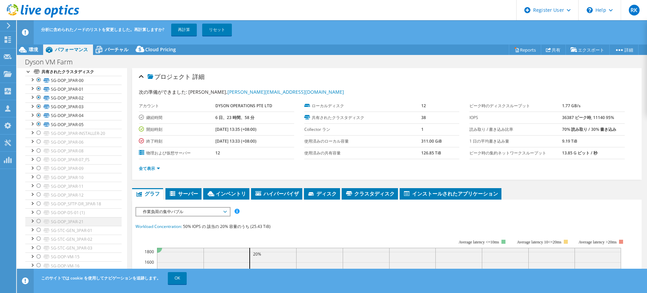
scroll to position [84, 0]
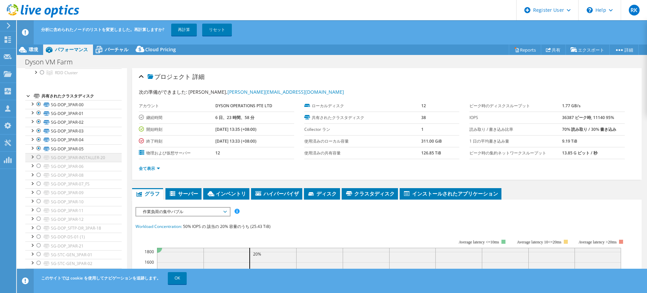
click at [39, 157] on div at bounding box center [38, 157] width 7 height 8
click at [37, 165] on div at bounding box center [38, 166] width 7 height 8
click at [39, 173] on div at bounding box center [38, 175] width 7 height 8
click at [39, 181] on div at bounding box center [38, 184] width 7 height 8
click at [37, 192] on div at bounding box center [38, 192] width 7 height 8
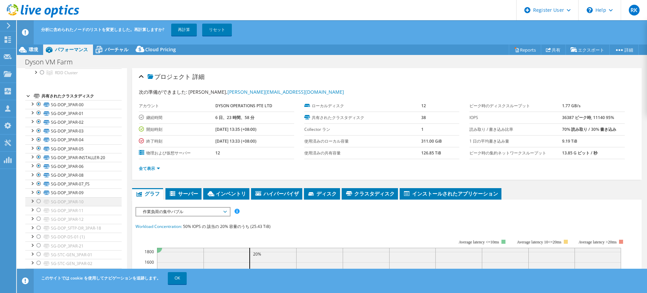
click at [39, 202] on div at bounding box center [38, 201] width 7 height 8
click at [39, 213] on div at bounding box center [38, 210] width 7 height 8
click at [39, 218] on div at bounding box center [38, 219] width 7 height 8
click at [40, 231] on div at bounding box center [38, 228] width 7 height 8
click at [40, 236] on div at bounding box center [38, 237] width 7 height 8
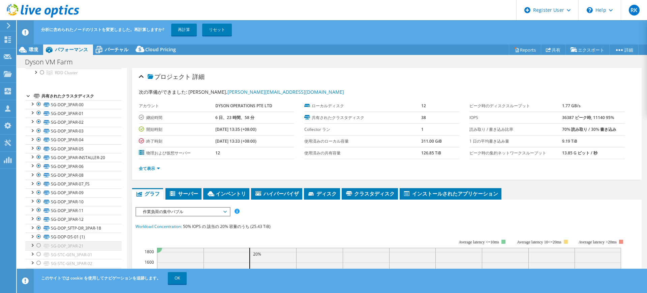
click at [40, 245] on div at bounding box center [38, 245] width 7 height 8
click at [40, 251] on div at bounding box center [38, 254] width 7 height 8
click at [40, 260] on div at bounding box center [38, 263] width 7 height 8
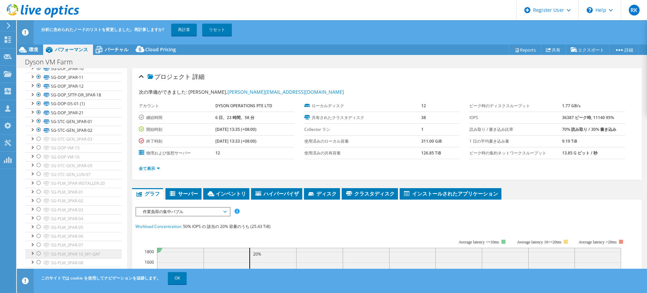
scroll to position [224, 0]
click at [37, 132] on div at bounding box center [38, 132] width 7 height 8
click at [37, 142] on div at bounding box center [38, 141] width 7 height 8
click at [38, 152] on div at bounding box center [38, 150] width 7 height 8
click at [38, 161] on div at bounding box center [38, 158] width 7 height 8
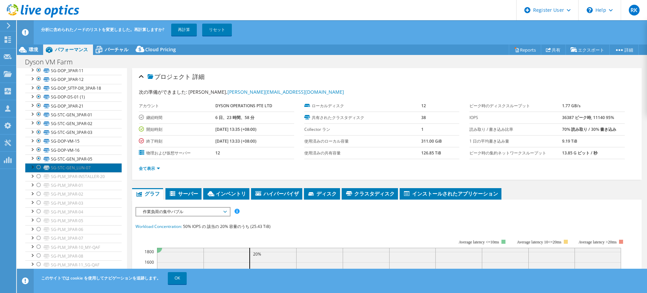
click at [39, 171] on link "SG-STC-GEN_LUN-07" at bounding box center [73, 167] width 96 height 9
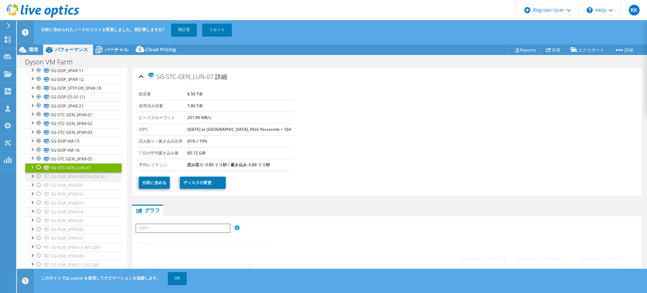
click at [39, 177] on div at bounding box center [38, 176] width 7 height 8
click at [39, 167] on div at bounding box center [38, 167] width 7 height 8
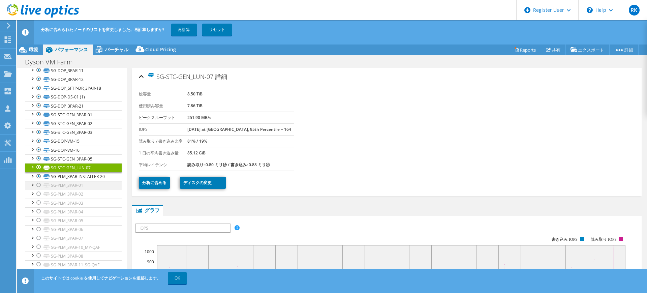
click at [38, 182] on div at bounding box center [38, 185] width 7 height 8
click at [27, 152] on link "SG-DOP-VM-16" at bounding box center [73, 150] width 96 height 9
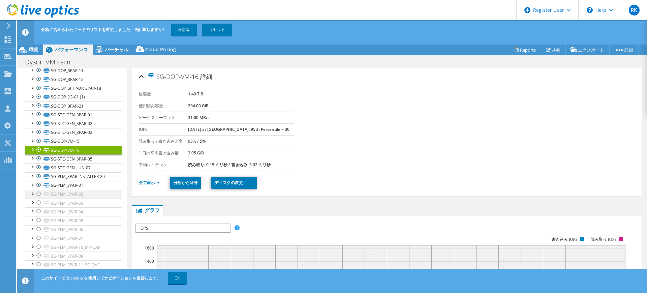
click at [37, 193] on div at bounding box center [38, 194] width 7 height 8
click at [38, 201] on div at bounding box center [38, 203] width 7 height 8
click at [38, 211] on div at bounding box center [38, 211] width 7 height 8
click at [38, 221] on div at bounding box center [38, 220] width 7 height 8
click at [38, 228] on div at bounding box center [38, 229] width 7 height 8
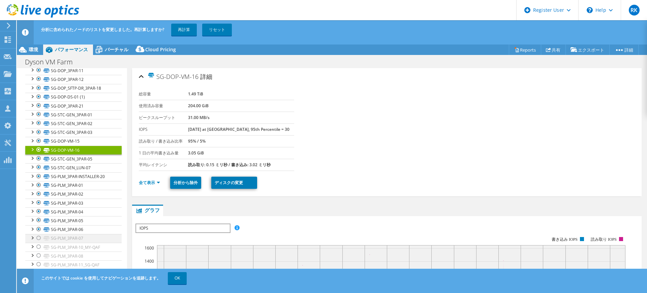
click at [39, 237] on div at bounding box center [38, 238] width 7 height 8
click at [38, 246] on div at bounding box center [38, 247] width 7 height 8
click at [38, 254] on div at bounding box center [38, 255] width 7 height 8
click at [39, 262] on div at bounding box center [38, 264] width 7 height 8
click at [174, 278] on link "OK" at bounding box center [177, 278] width 19 height 12
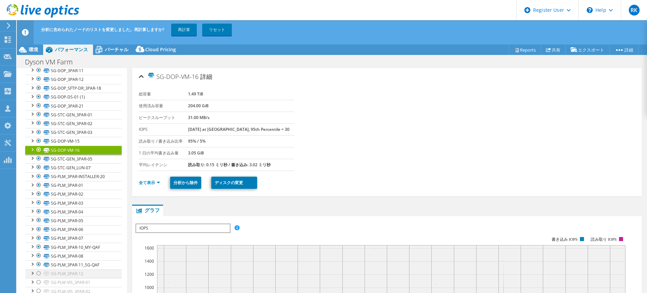
click at [38, 272] on div at bounding box center [38, 273] width 7 height 8
click at [38, 282] on div at bounding box center [38, 282] width 7 height 8
click at [37, 291] on div at bounding box center [38, 291] width 7 height 8
click at [186, 28] on link "再計算" at bounding box center [184, 30] width 26 height 12
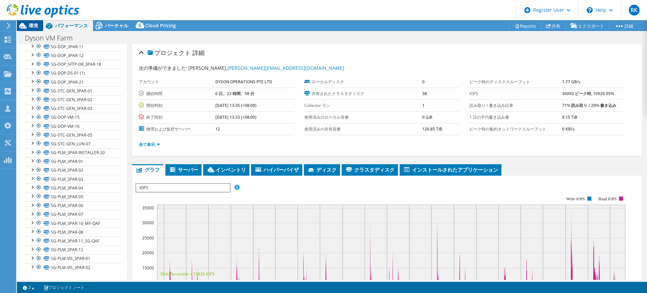
click at [31, 29] on div "環境" at bounding box center [30, 25] width 26 height 11
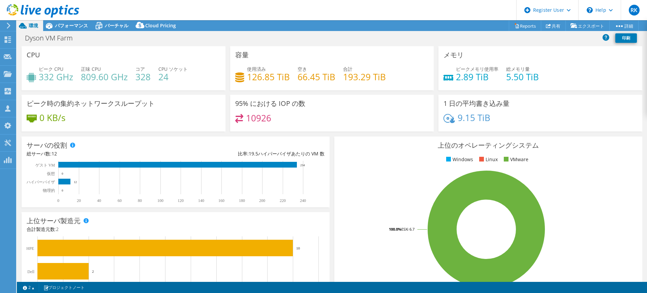
click at [398, 58] on div "容量 使用済み 126.85 TiB 空き 66.45 TiB 合計 193.29 TiB" at bounding box center [332, 68] width 204 height 44
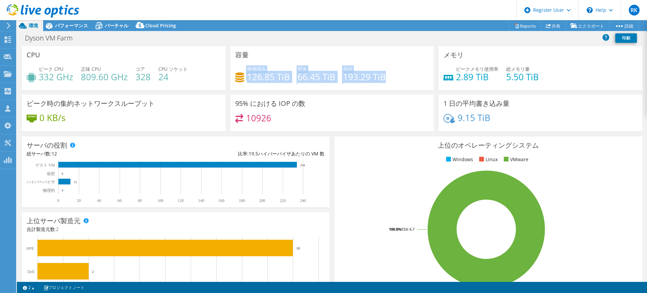
drag, startPoint x: 384, startPoint y: 77, endPoint x: 228, endPoint y: 72, distance: 156.1
click at [228, 72] on div "容量 使用済み 126.85 TiB 空き 66.45 TiB 合計 193.29 TiB" at bounding box center [332, 68] width 209 height 44
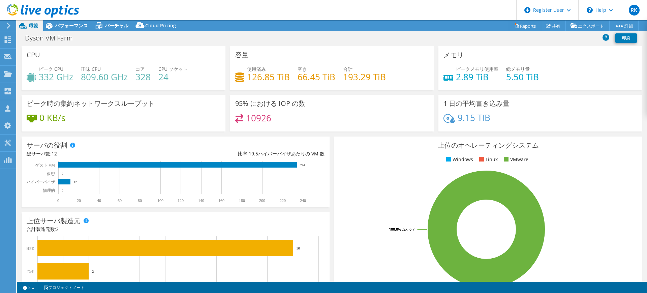
click at [370, 54] on div "容量 使用済み 126.85 TiB 空き 66.45 TiB 合計 193.29 TiB" at bounding box center [332, 68] width 204 height 44
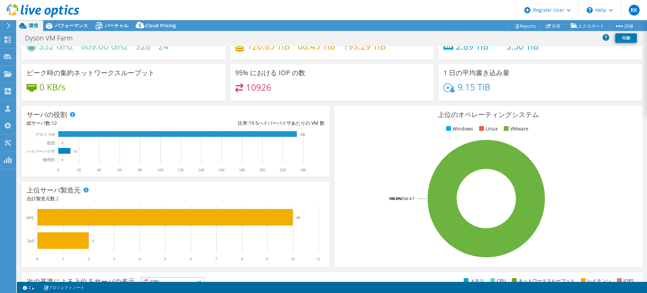
scroll to position [0, 0]
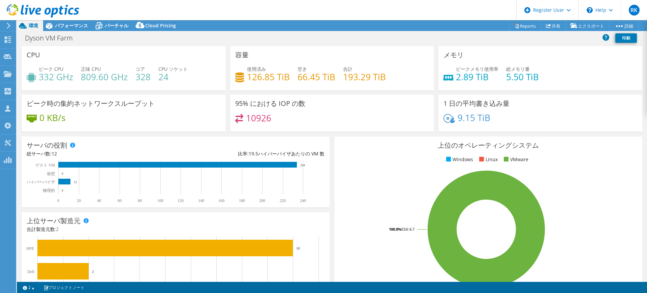
click at [508, 124] on div "9.15 TiB" at bounding box center [541, 121] width 194 height 14
click at [253, 118] on h4 "10926" at bounding box center [258, 117] width 25 height 7
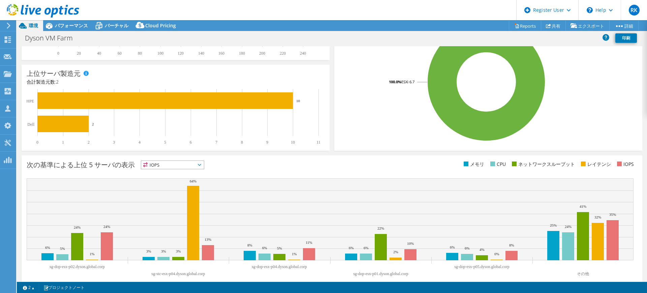
scroll to position [157, 0]
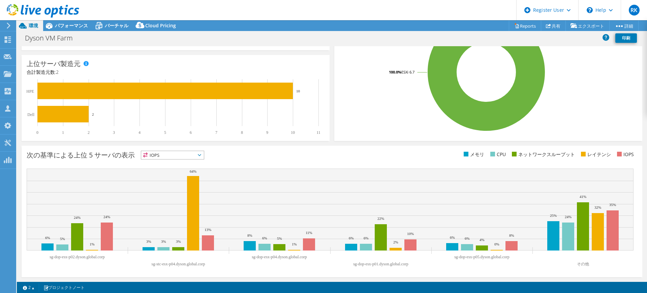
click at [178, 155] on span "IOPS" at bounding box center [172, 155] width 63 height 8
click at [148, 163] on li "IOPS" at bounding box center [172, 163] width 63 height 9
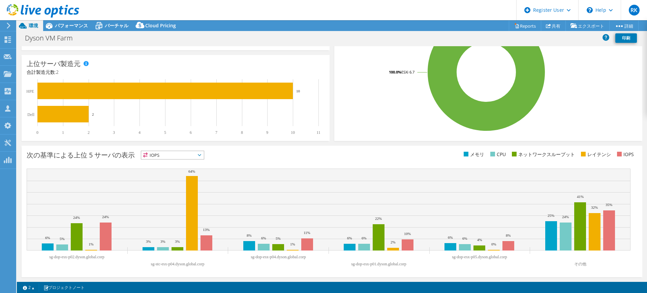
click at [169, 154] on span "IOPS" at bounding box center [168, 155] width 54 height 8
click at [275, 154] on div "次の基準による上位 5 サーバの表示 IOPS IOPS" at bounding box center [179, 156] width 305 height 11
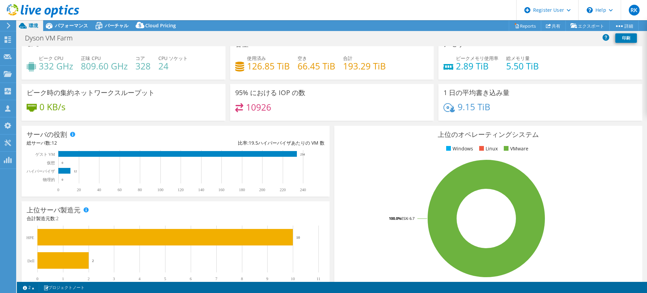
scroll to position [0, 0]
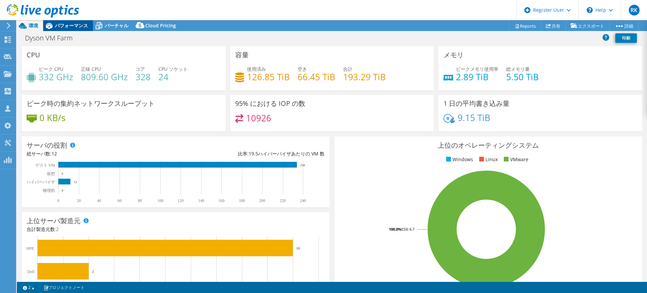
click at [64, 25] on span "パフォーマンス" at bounding box center [71, 25] width 33 height 6
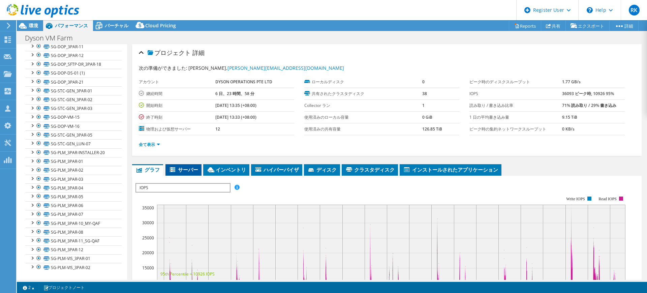
click at [189, 170] on span "サーバー" at bounding box center [183, 169] width 29 height 7
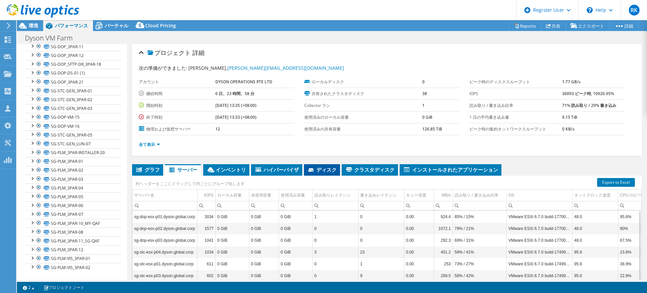
click at [331, 173] on li "ディスク" at bounding box center [322, 169] width 36 height 11
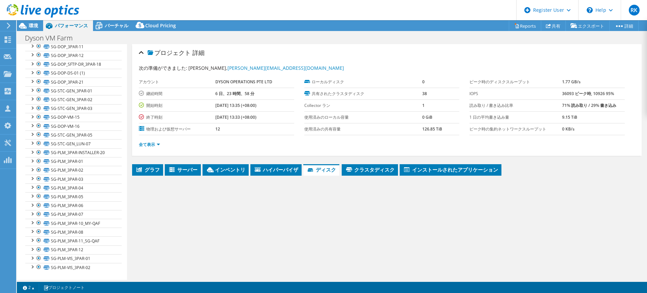
scroll to position [65, 0]
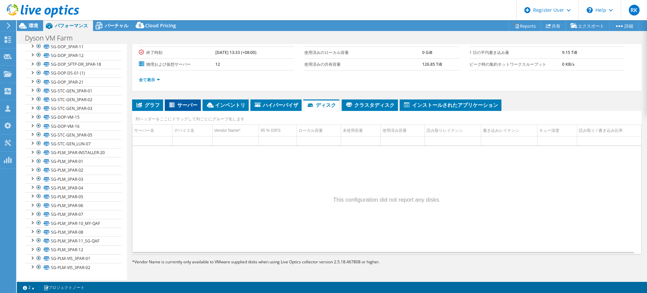
click at [183, 105] on span "サーバー" at bounding box center [182, 104] width 29 height 7
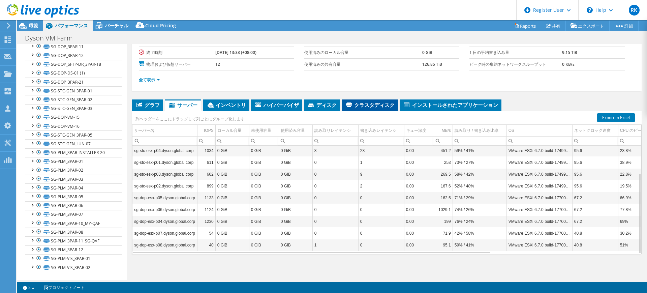
click at [379, 109] on li "クラスタディスク" at bounding box center [370, 104] width 56 height 11
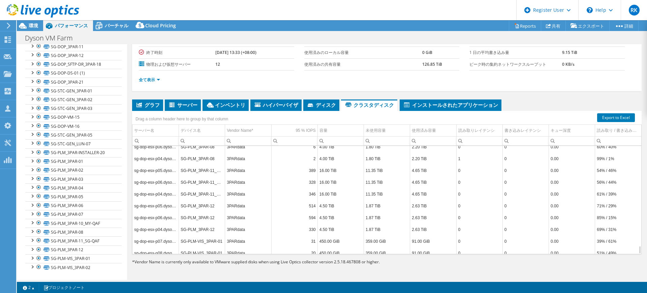
scroll to position [1344, 0]
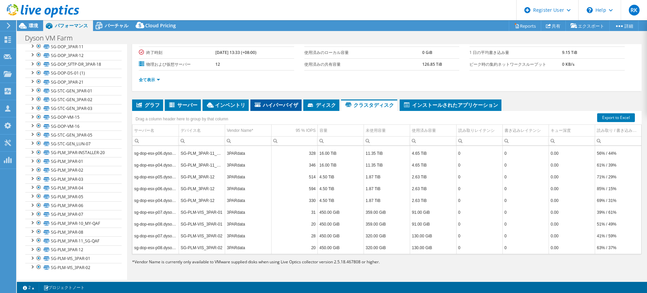
click at [273, 105] on span "ハイパーバイザ" at bounding box center [276, 104] width 44 height 7
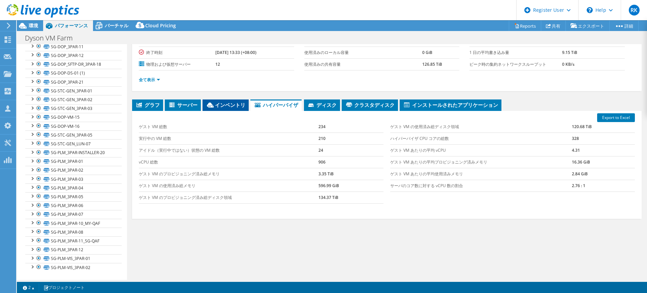
click at [213, 103] on icon at bounding box center [210, 104] width 7 height 5
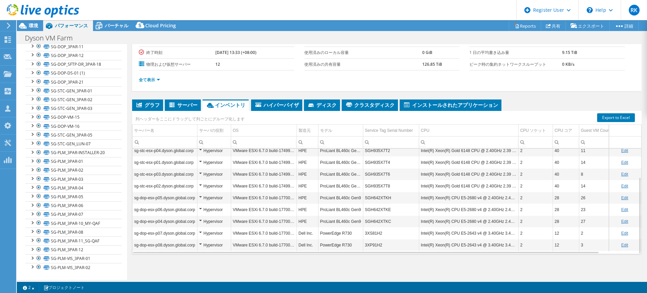
scroll to position [39, 0]
click at [187, 106] on span "サーバー" at bounding box center [182, 104] width 29 height 7
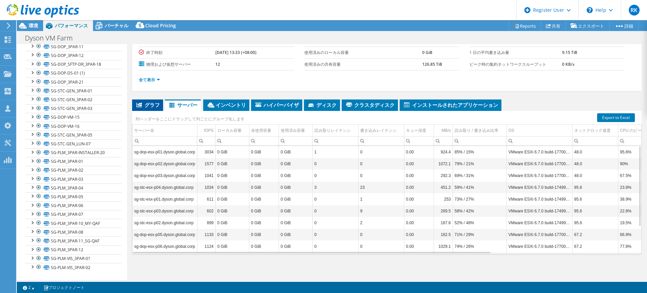
click at [148, 107] on span "グラフ" at bounding box center [148, 104] width 24 height 7
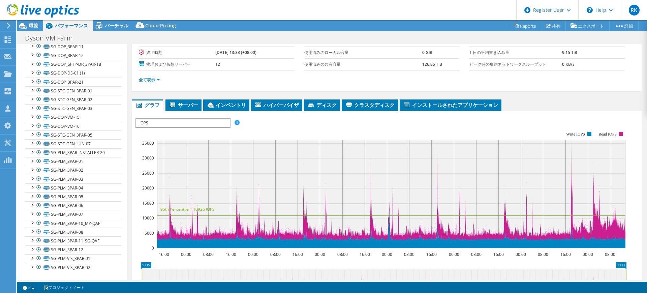
drag, startPoint x: 170, startPoint y: 127, endPoint x: 170, endPoint y: 124, distance: 3.7
click at [170, 127] on rect at bounding box center [381, 189] width 491 height 135
click at [170, 122] on span "IOPS" at bounding box center [182, 123] width 93 height 8
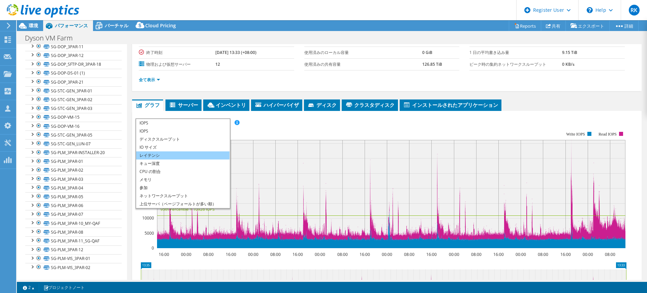
click at [170, 154] on li "レイテンシ" at bounding box center [182, 155] width 93 height 8
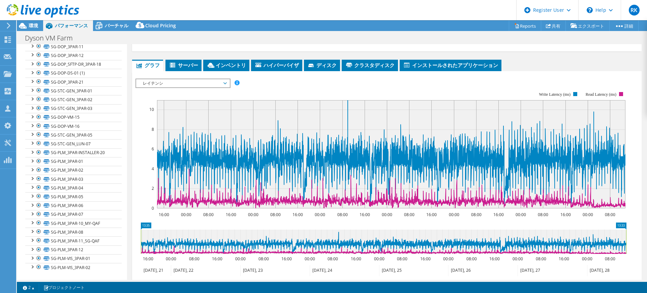
scroll to position [54, 0]
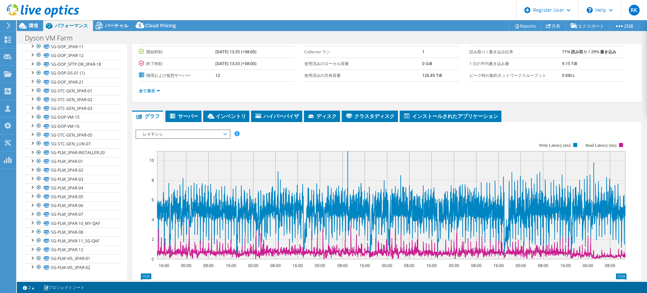
click at [159, 130] on span "レイテンシ" at bounding box center [183, 134] width 87 height 8
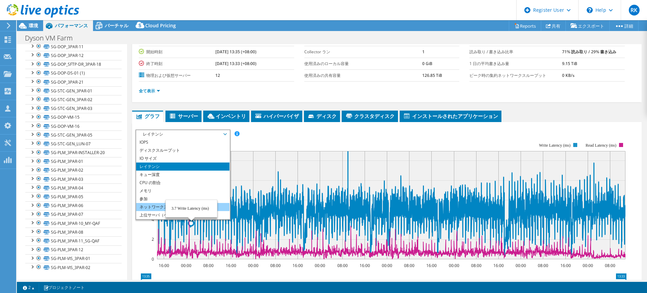
click at [153, 207] on li "ネットワークスループット" at bounding box center [182, 207] width 93 height 8
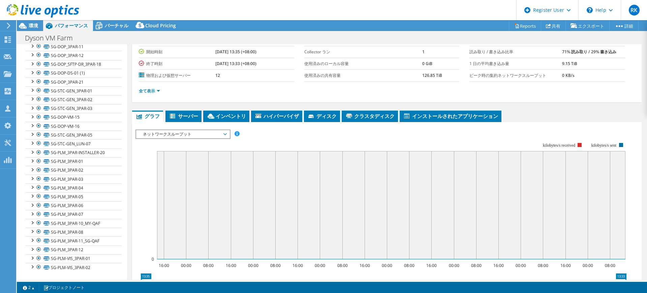
click at [195, 134] on span "ネットワークスループット" at bounding box center [183, 134] width 87 height 8
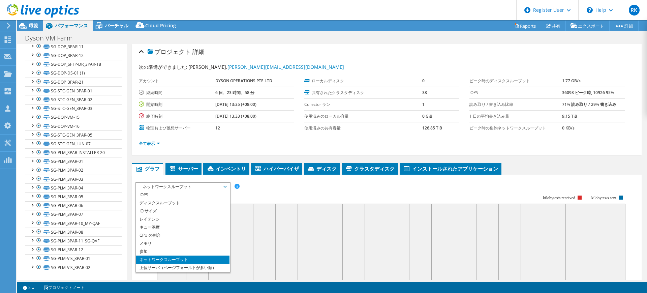
scroll to position [0, 0]
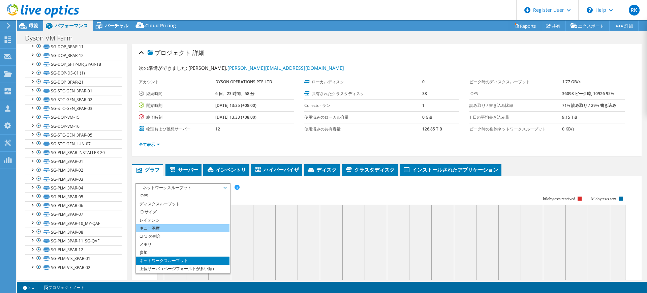
click at [157, 229] on li "キュー深度" at bounding box center [182, 228] width 93 height 8
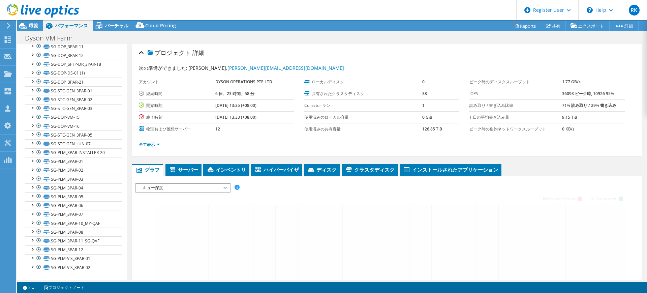
click at [158, 184] on span "キュー深度" at bounding box center [183, 188] width 87 height 8
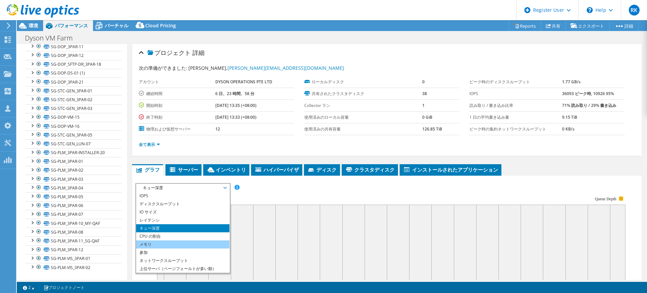
click at [155, 240] on li "メモリ" at bounding box center [182, 244] width 93 height 8
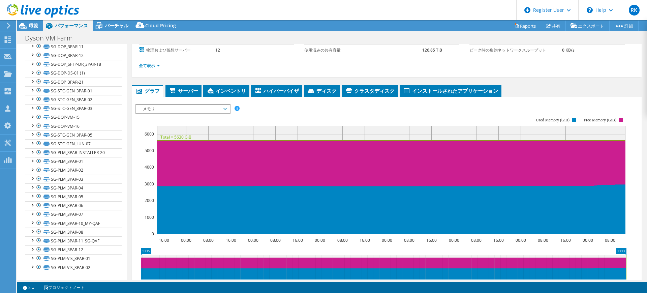
scroll to position [42, 0]
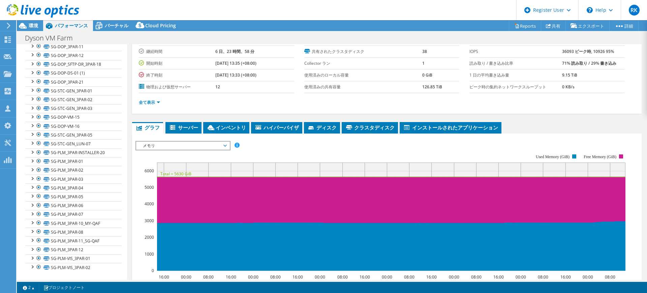
click at [217, 147] on span "メモリ" at bounding box center [183, 146] width 87 height 8
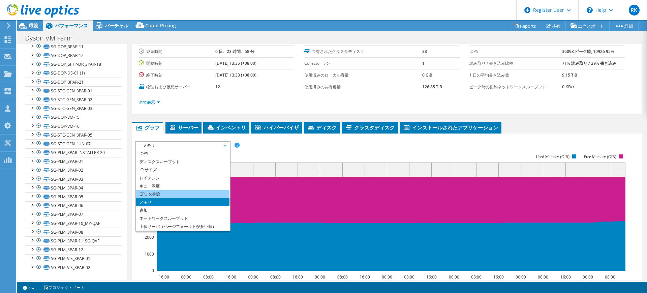
click at [194, 192] on li "CPU の割合" at bounding box center [182, 194] width 93 height 8
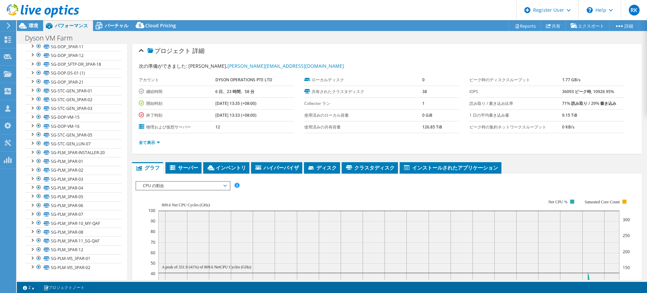
scroll to position [0, 0]
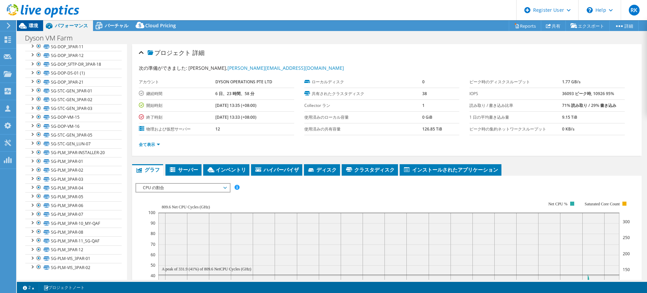
click at [31, 28] on span "環境" at bounding box center [33, 25] width 9 height 6
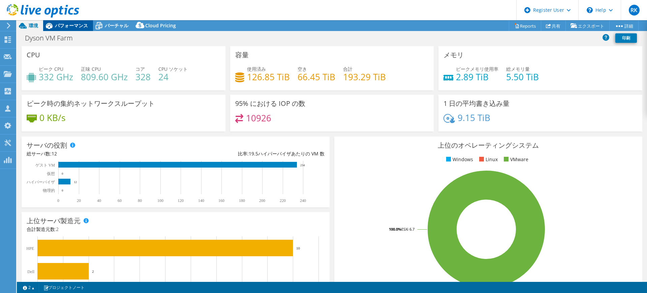
click at [61, 23] on span "パフォーマンス" at bounding box center [71, 25] width 33 height 6
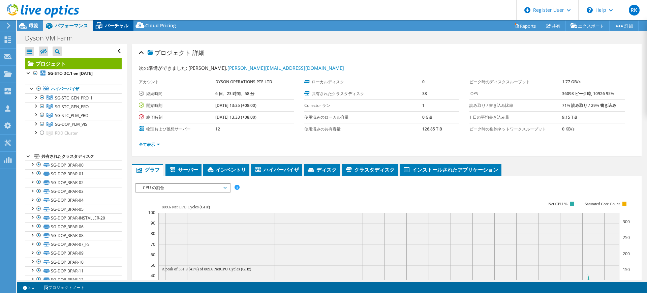
click at [101, 24] on icon at bounding box center [99, 26] width 7 height 5
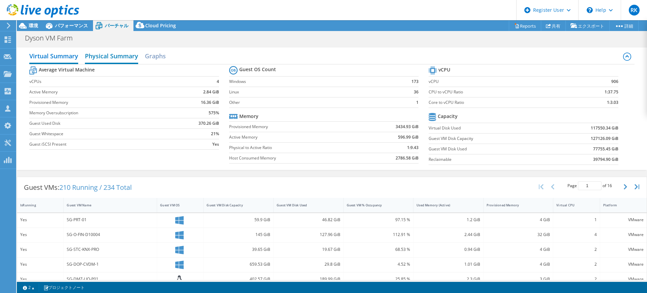
click at [96, 57] on h2 "Physical Summary" at bounding box center [111, 56] width 53 height 15
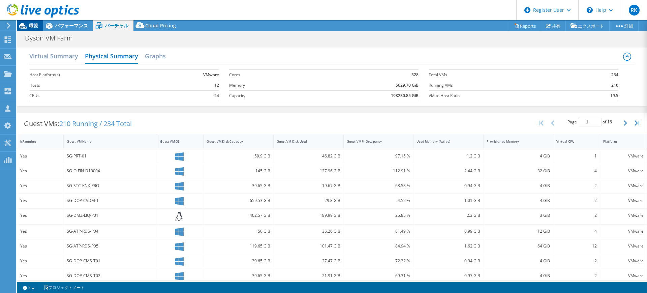
click at [40, 24] on div "環境" at bounding box center [30, 25] width 26 height 11
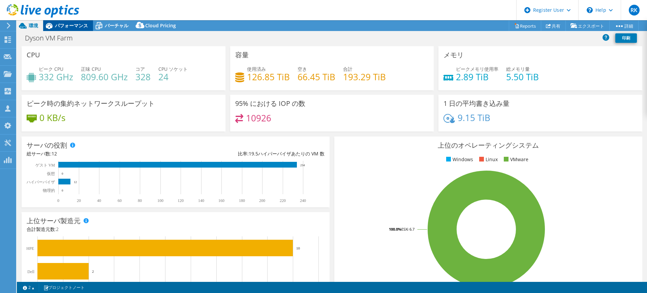
click at [73, 26] on span "パフォーマンス" at bounding box center [71, 25] width 33 height 6
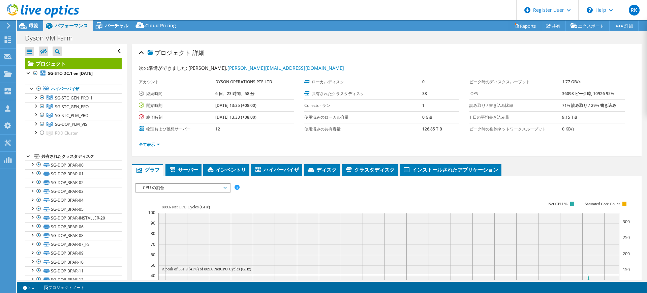
click at [275, 60] on div "プロジェクト 詳細" at bounding box center [387, 53] width 496 height 14
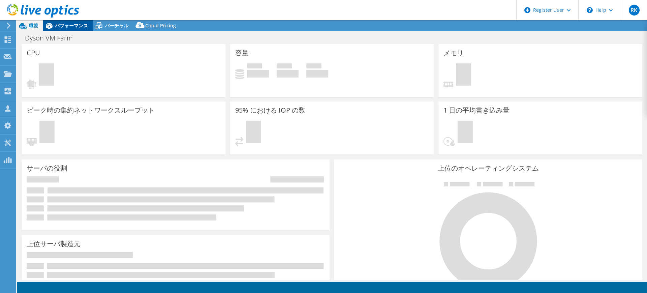
select select "[GEOGRAPHIC_DATA]"
select select "USD"
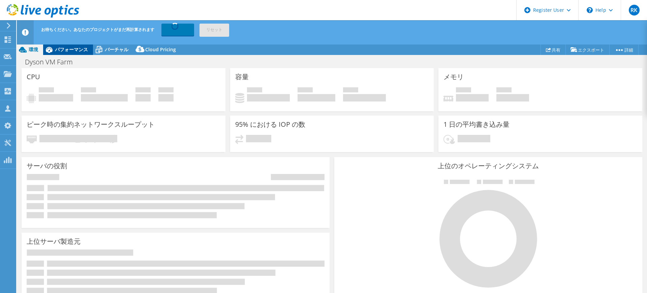
click at [75, 50] on span "パフォーマンス" at bounding box center [71, 49] width 33 height 6
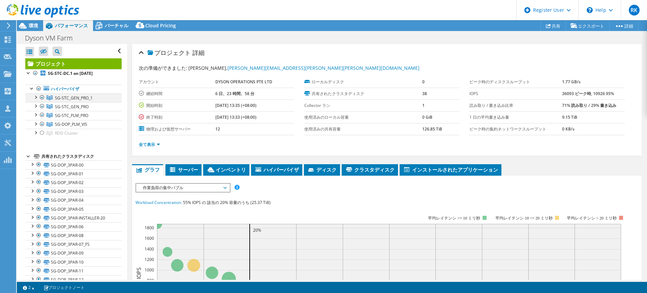
click at [37, 96] on div at bounding box center [35, 96] width 7 height 7
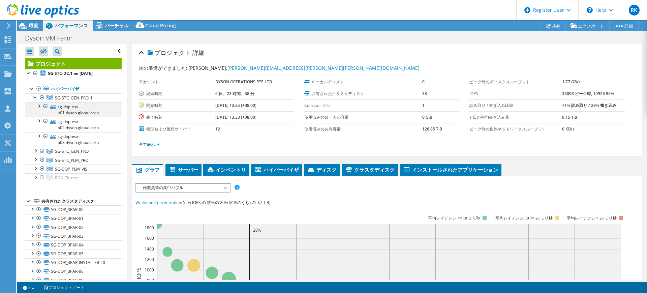
click at [36, 108] on div at bounding box center [38, 105] width 7 height 7
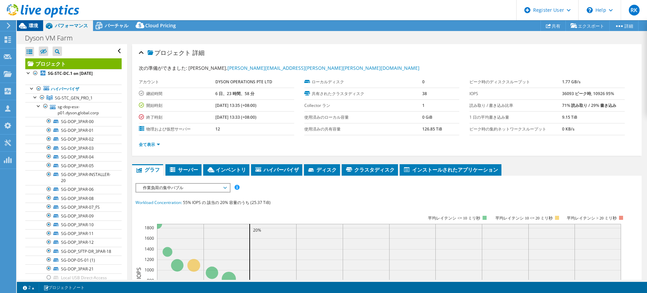
click at [32, 26] on span "環境" at bounding box center [33, 25] width 9 height 6
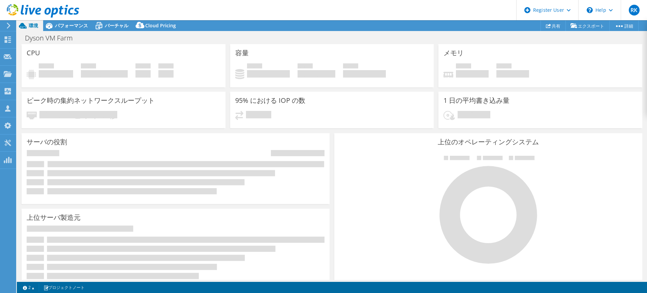
click at [289, 79] on div "使用済み 127.15 TiB 空き 66.45 TiB 合計 193.59 TiB" at bounding box center [332, 73] width 194 height 21
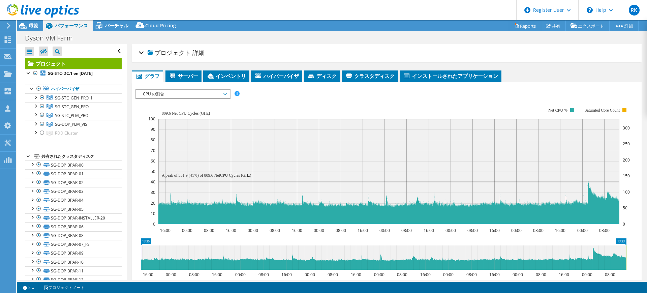
select select "Seoul"
select select "USD"
click at [516, 23] on link "Reports" at bounding box center [525, 26] width 32 height 10
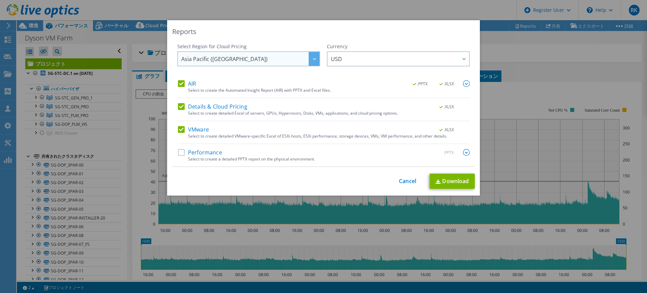
click at [272, 58] on span "Asia Pacific ([GEOGRAPHIC_DATA])" at bounding box center [250, 59] width 138 height 14
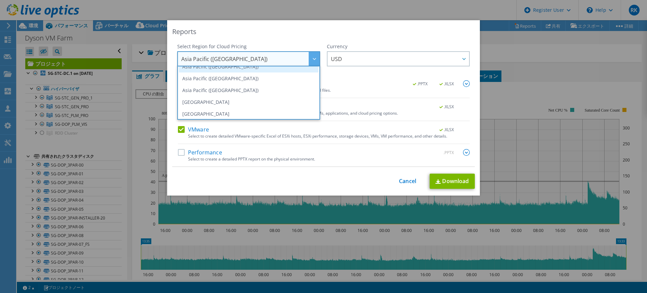
scroll to position [42, 0]
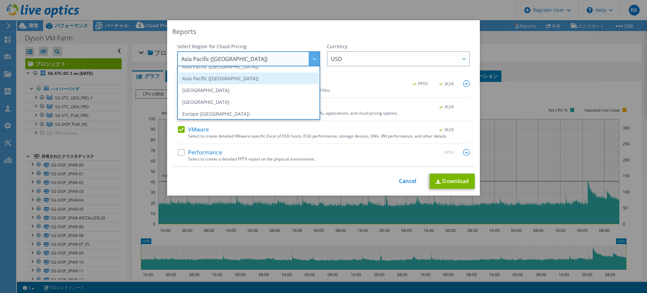
click at [270, 77] on li "Asia Pacific ([GEOGRAPHIC_DATA])" at bounding box center [249, 78] width 140 height 12
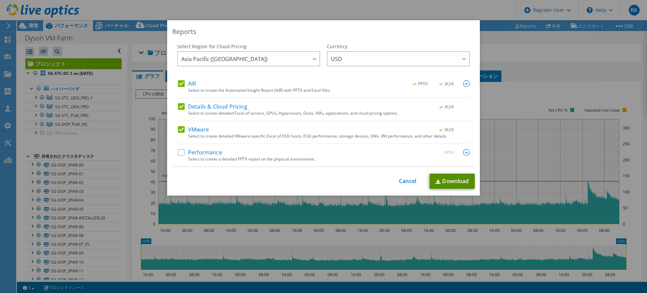
click at [460, 180] on link "Download" at bounding box center [452, 181] width 45 height 15
click at [399, 179] on link "Cancel" at bounding box center [407, 181] width 17 height 6
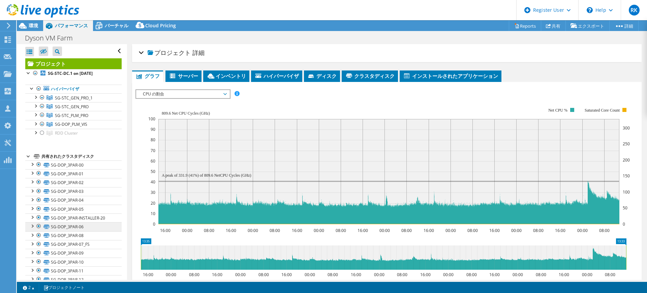
scroll to position [84, 0]
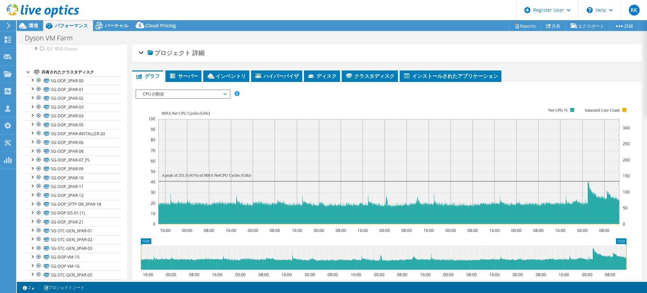
click at [320, 46] on div "プロジェクト 詳細" at bounding box center [387, 53] width 496 height 14
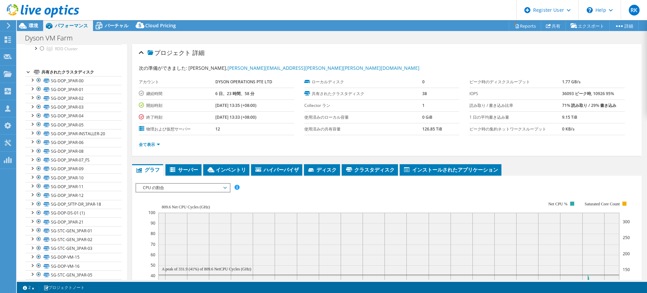
click at [325, 6] on header "RK Dell ユーザー Reika Kudo [EMAIL_ADDRESS][PERSON_NAME][DOMAIN_NAME] Dell My Profi…" at bounding box center [323, 10] width 647 height 20
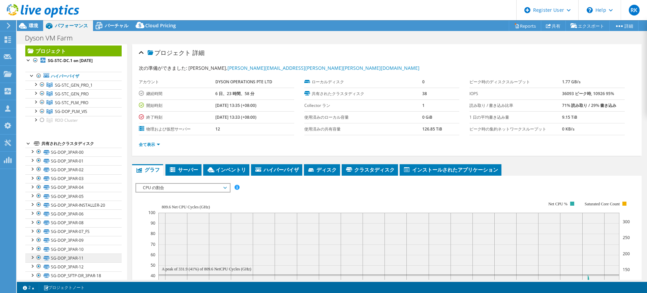
scroll to position [0, 0]
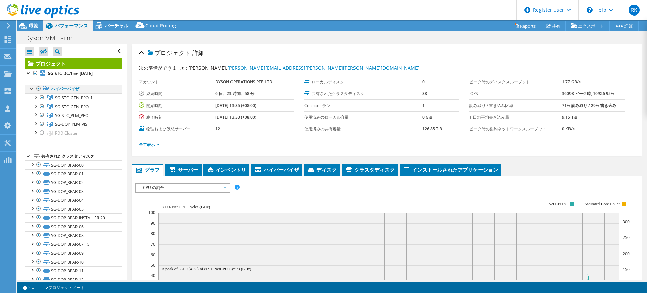
click at [31, 87] on div at bounding box center [32, 88] width 7 height 7
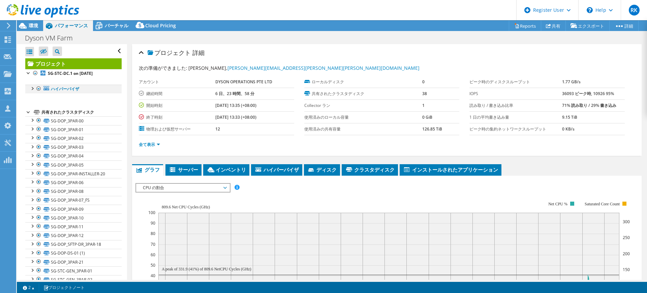
click at [31, 87] on div at bounding box center [32, 88] width 7 height 7
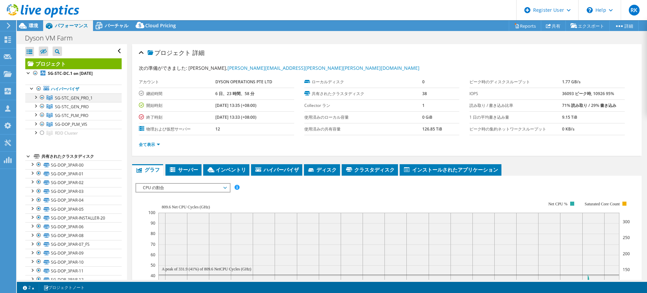
click at [38, 96] on div at bounding box center [35, 96] width 7 height 7
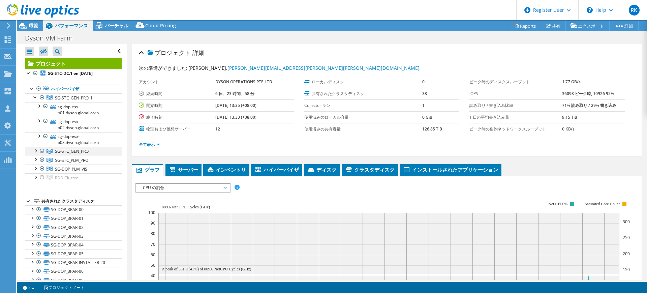
click at [36, 151] on div at bounding box center [35, 150] width 7 height 7
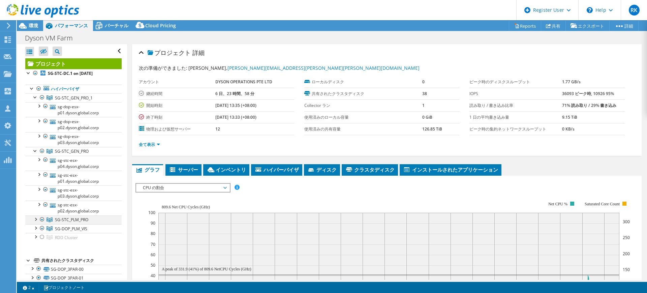
click at [36, 219] on div at bounding box center [35, 218] width 7 height 7
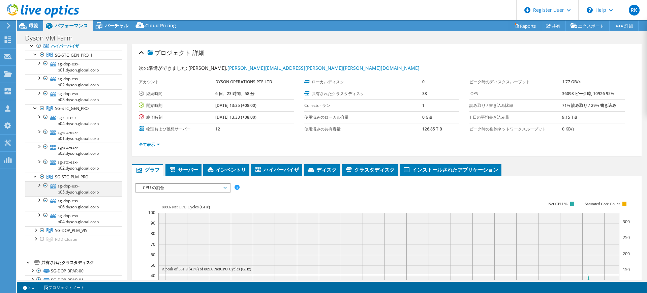
scroll to position [84, 0]
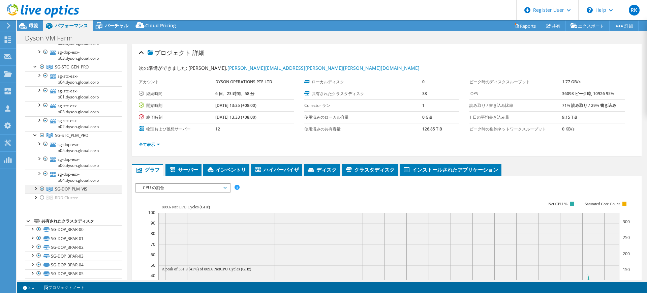
click at [36, 188] on div at bounding box center [35, 188] width 7 height 7
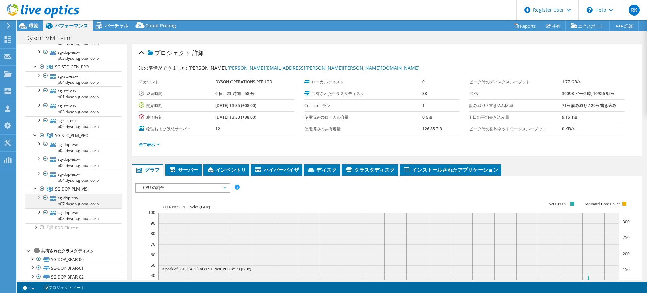
click at [39, 197] on div at bounding box center [38, 196] width 7 height 7
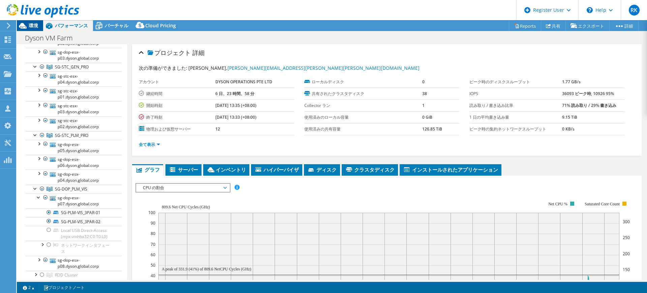
click at [32, 24] on span "環境" at bounding box center [33, 25] width 9 height 6
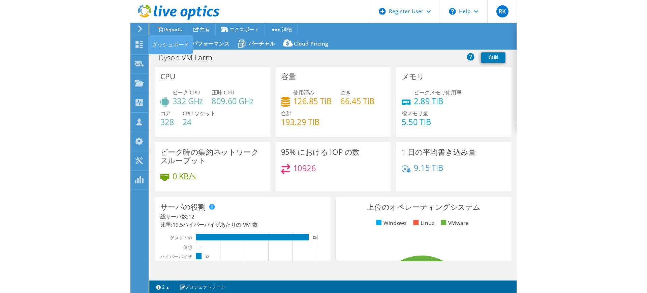
scroll to position [113, 0]
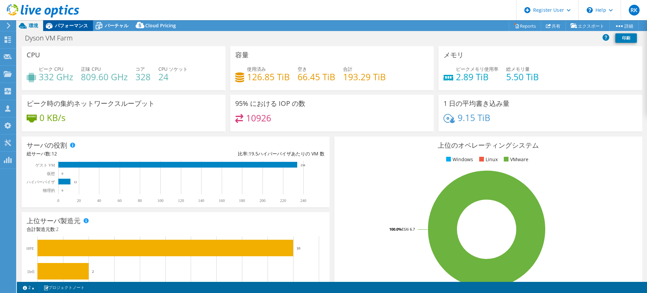
click at [71, 23] on span "パフォーマンス" at bounding box center [71, 25] width 33 height 6
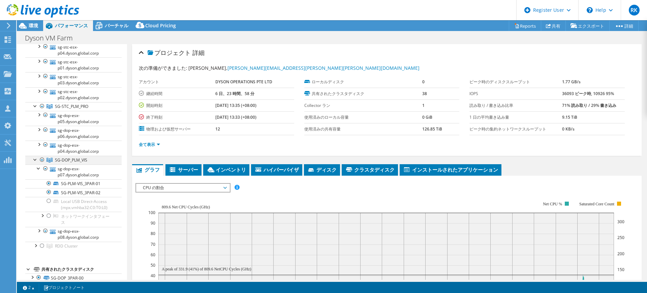
click at [34, 160] on div at bounding box center [35, 159] width 7 height 7
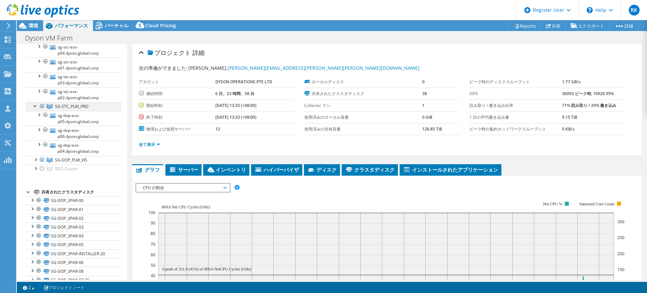
click at [35, 105] on div at bounding box center [35, 105] width 7 height 7
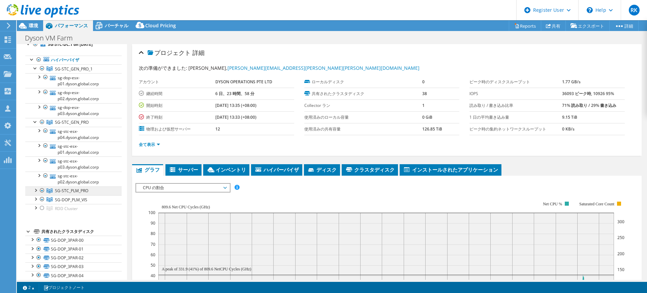
scroll to position [0, 0]
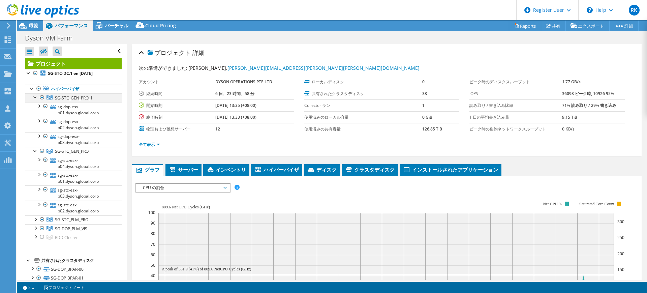
click at [33, 94] on div at bounding box center [35, 96] width 7 height 7
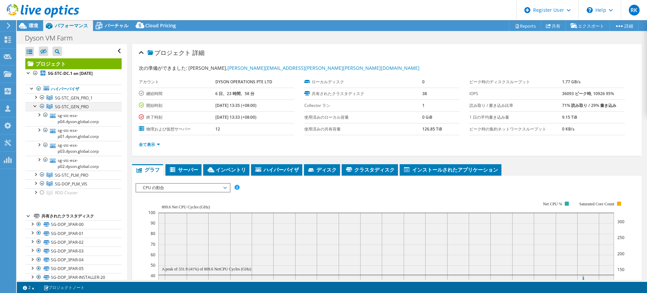
click at [33, 104] on div at bounding box center [35, 105] width 7 height 7
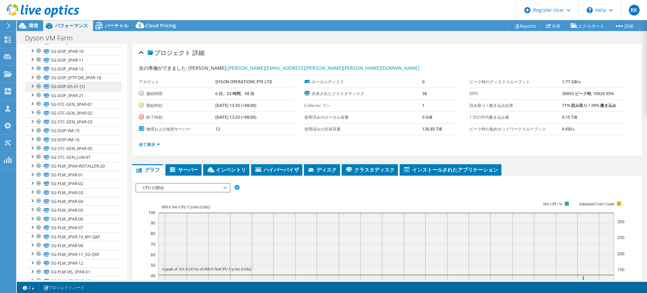
scroll to position [224, 0]
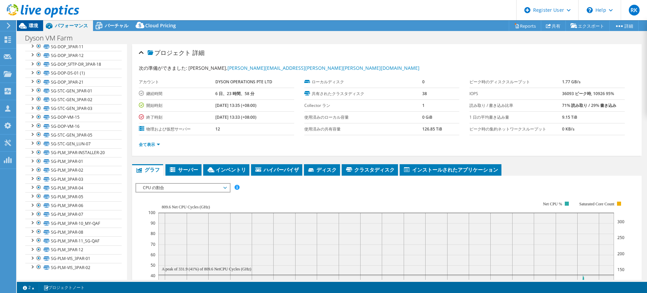
click at [26, 23] on icon at bounding box center [23, 26] width 12 height 12
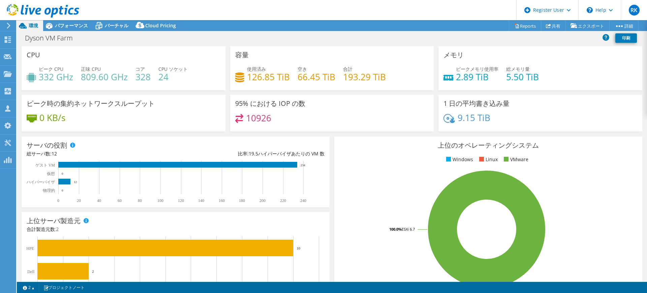
drag, startPoint x: 70, startPoint y: 25, endPoint x: 63, endPoint y: 45, distance: 20.9
click at [70, 25] on span "パフォーマンス" at bounding box center [71, 25] width 33 height 6
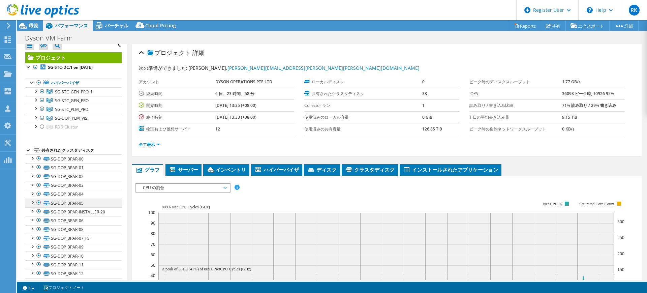
scroll to position [0, 0]
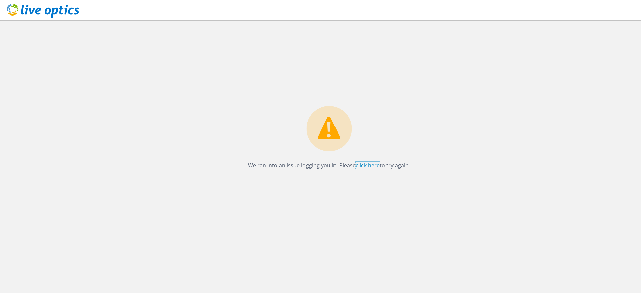
click at [364, 164] on link "click here" at bounding box center [368, 164] width 24 height 7
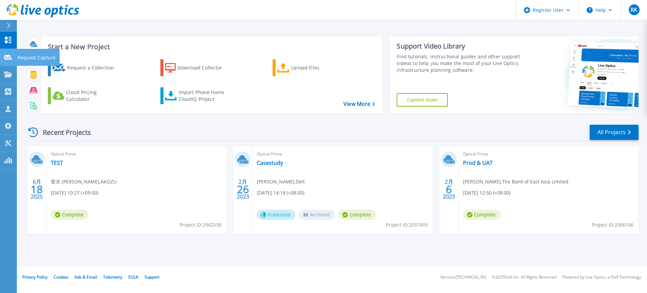
click at [10, 58] on icon at bounding box center [8, 57] width 8 height 5
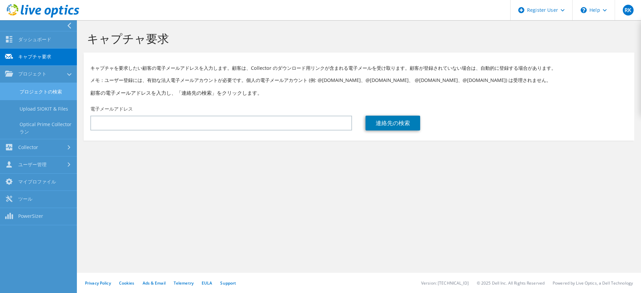
click at [27, 91] on link "プロジェクトの検索" at bounding box center [38, 91] width 77 height 17
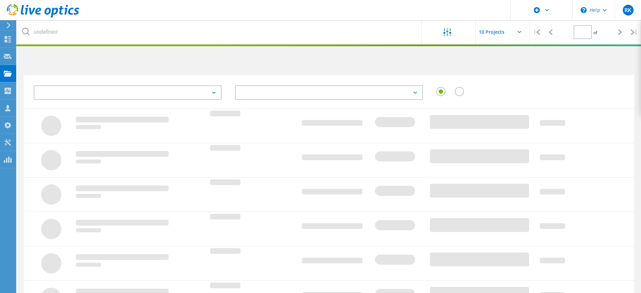
type input "1"
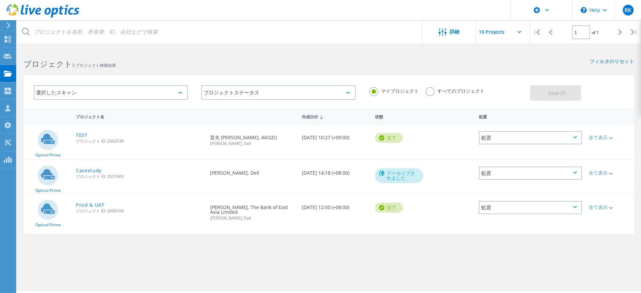
click at [436, 91] on label "すべてのプロジェクト" at bounding box center [454, 90] width 59 height 6
click at [0, 0] on input "すべてのプロジェクト" at bounding box center [0, 0] width 0 height 0
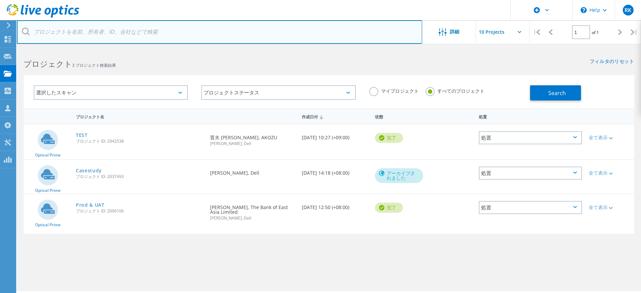
click at [284, 37] on input "text" at bounding box center [219, 32] width 405 height 24
click at [146, 27] on input "text" at bounding box center [219, 32] width 405 height 24
paste input "1451395"
type input "1451395"
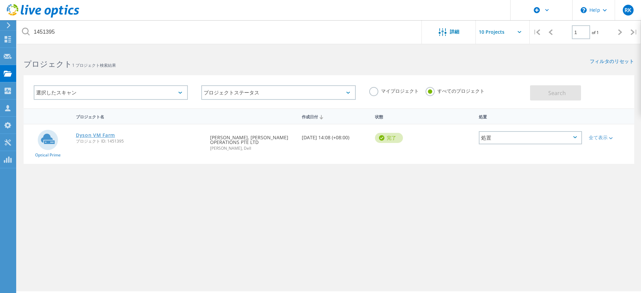
click at [91, 135] on link "Dyson VM Farm" at bounding box center [95, 135] width 39 height 5
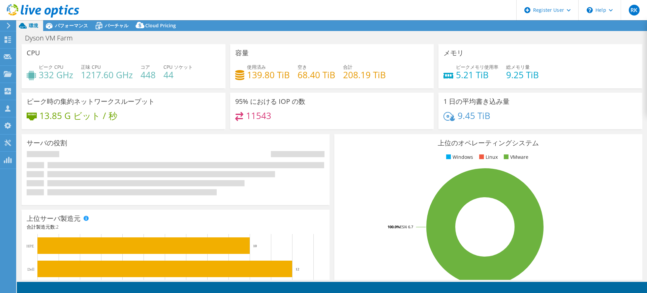
select select "[GEOGRAPHIC_DATA]"
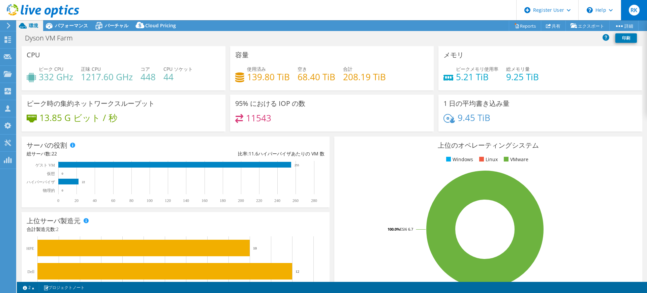
click at [639, 14] on div "RK" at bounding box center [634, 10] width 26 height 20
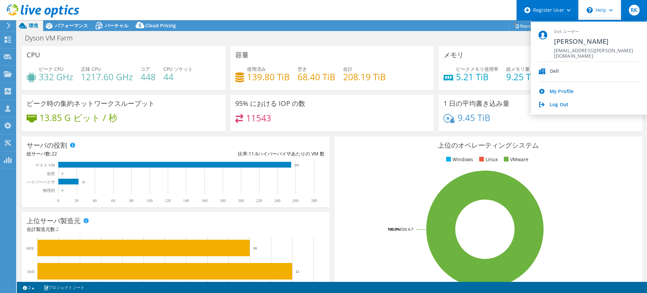
click at [572, 11] on div "Register User" at bounding box center [547, 10] width 62 height 20
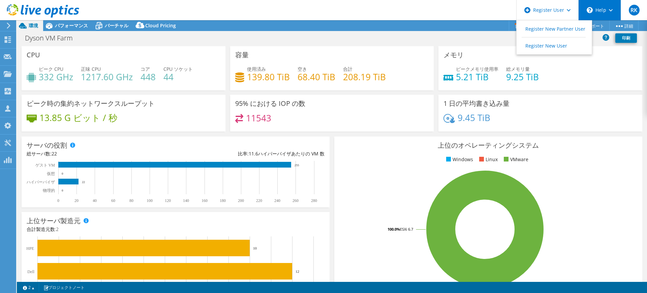
drag, startPoint x: 623, startPoint y: 174, endPoint x: 604, endPoint y: 3, distance: 172.0
click at [622, 163] on div "上位のオペレーティングシステム Windows Linux VMware 100.0% ESXi 6.7" at bounding box center [488, 217] width 308 height 161
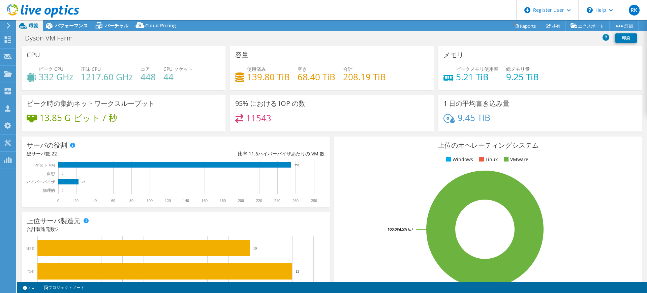
click at [424, 12] on header "RK Dell ユーザー Reika Kudo [EMAIL_ADDRESS][PERSON_NAME][DOMAIN_NAME] Dell My Profi…" at bounding box center [323, 10] width 647 height 20
click at [83, 26] on span "パフォーマンス" at bounding box center [71, 25] width 33 height 6
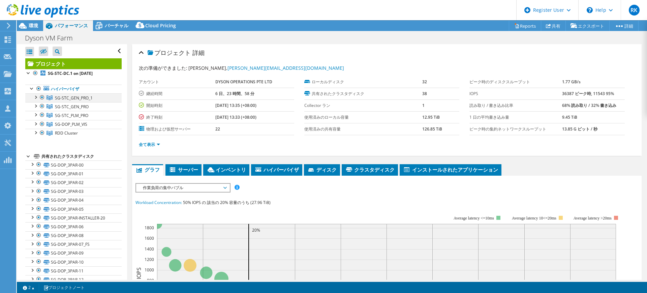
click at [36, 95] on div at bounding box center [35, 96] width 7 height 7
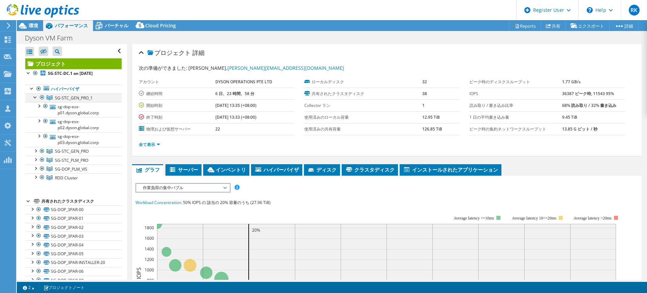
click at [36, 95] on div at bounding box center [35, 96] width 7 height 7
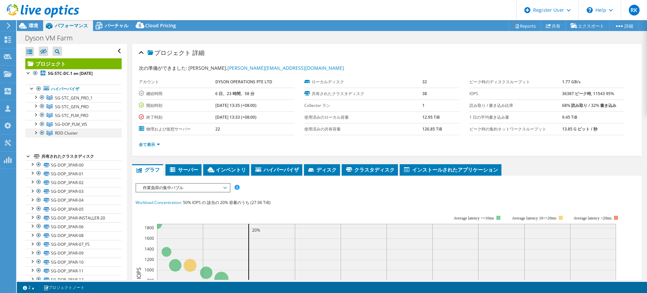
click at [35, 131] on div at bounding box center [35, 132] width 7 height 7
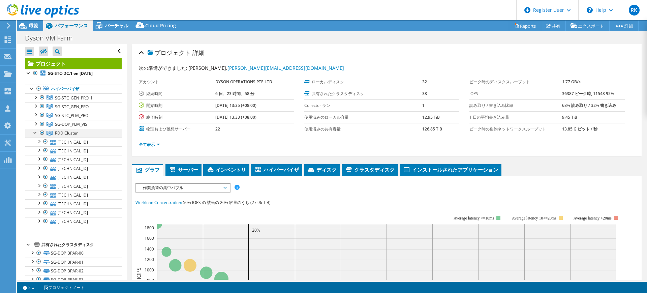
click at [35, 131] on div at bounding box center [35, 132] width 7 height 7
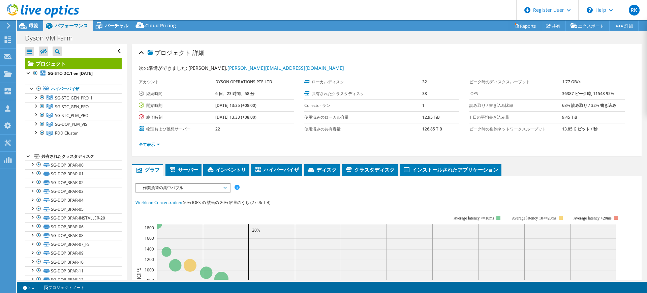
drag, startPoint x: 93, startPoint y: 156, endPoint x: 30, endPoint y: 153, distance: 63.4
click at [36, 71] on div at bounding box center [35, 73] width 7 height 8
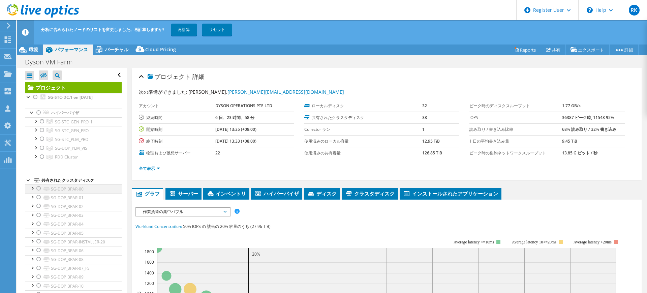
click at [38, 186] on div at bounding box center [38, 188] width 7 height 8
click at [37, 197] on div at bounding box center [38, 197] width 7 height 8
click at [38, 195] on div at bounding box center [38, 197] width 7 height 8
click at [38, 188] on div at bounding box center [38, 188] width 7 height 8
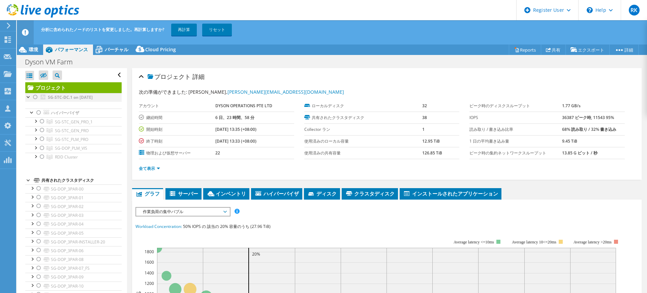
click at [35, 98] on div at bounding box center [35, 97] width 7 height 8
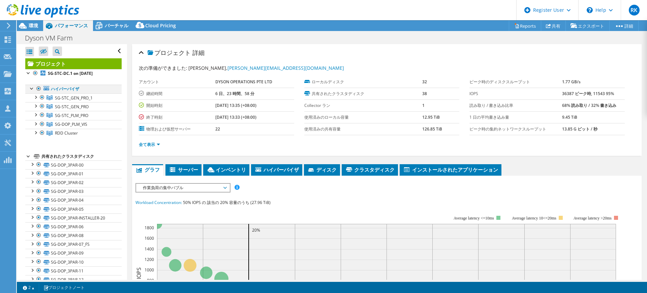
click at [31, 87] on div at bounding box center [32, 88] width 7 height 7
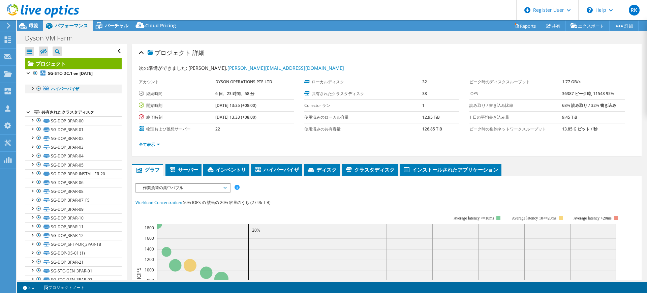
click at [31, 87] on div at bounding box center [32, 88] width 7 height 7
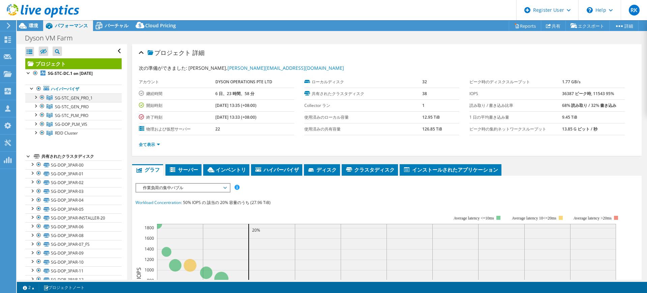
click at [35, 99] on div at bounding box center [35, 96] width 7 height 7
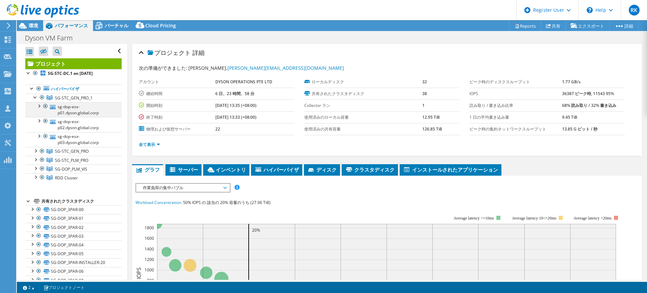
click at [39, 107] on div at bounding box center [38, 105] width 7 height 7
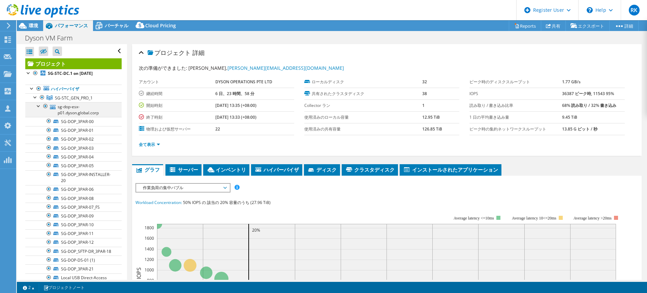
click at [38, 103] on div at bounding box center [38, 105] width 7 height 7
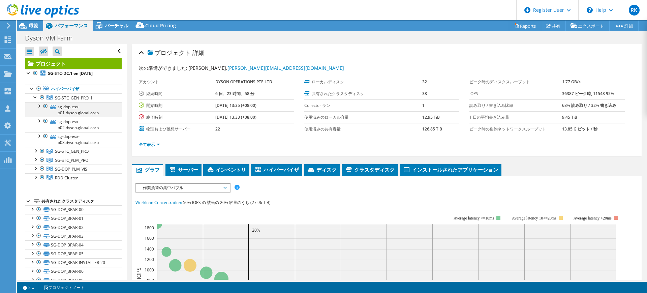
click at [38, 103] on div at bounding box center [38, 105] width 7 height 7
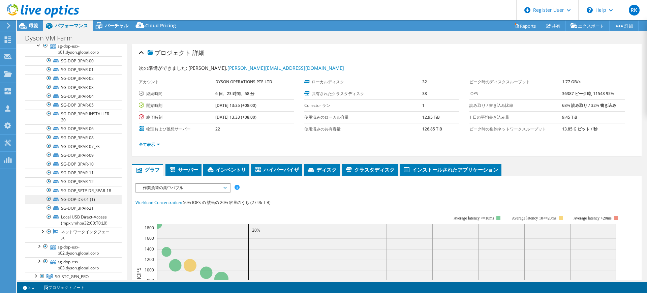
scroll to position [126, 0]
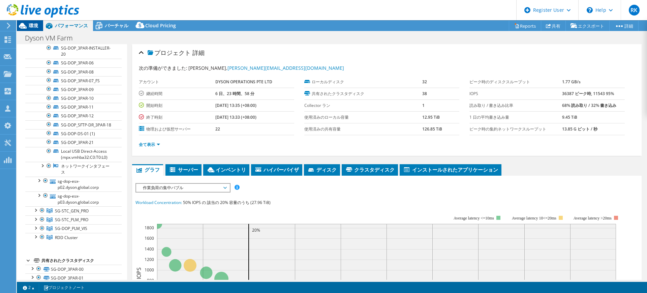
click at [23, 23] on icon at bounding box center [23, 26] width 12 height 12
